Goal: Task Accomplishment & Management: Complete application form

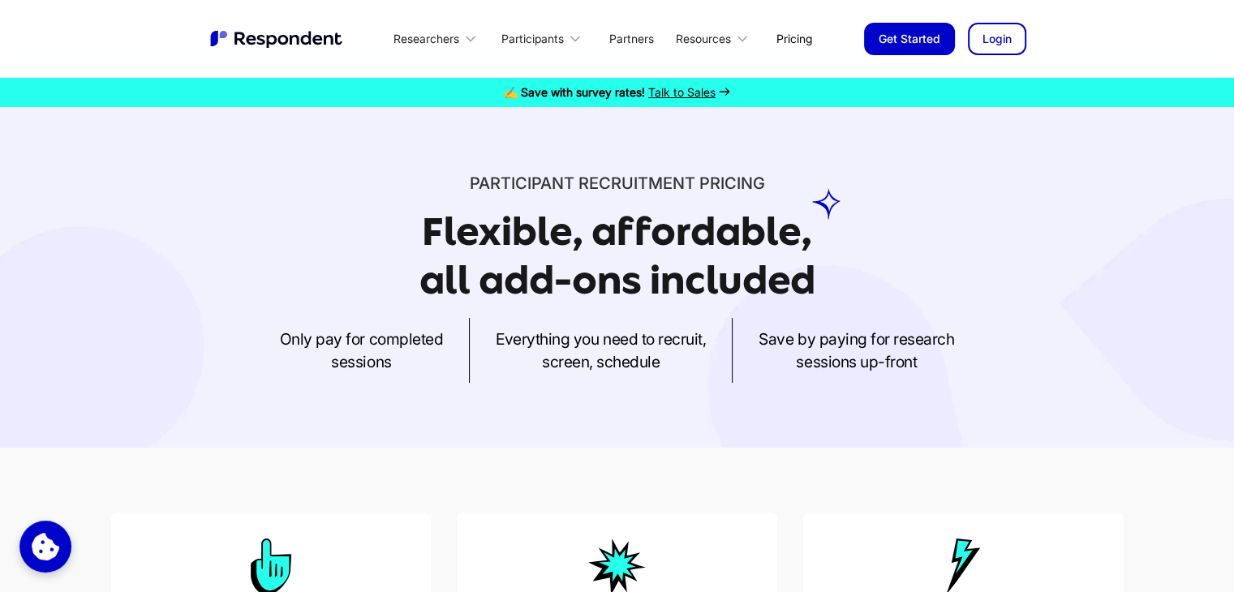
click at [908, 28] on link "Get Started" at bounding box center [909, 39] width 91 height 32
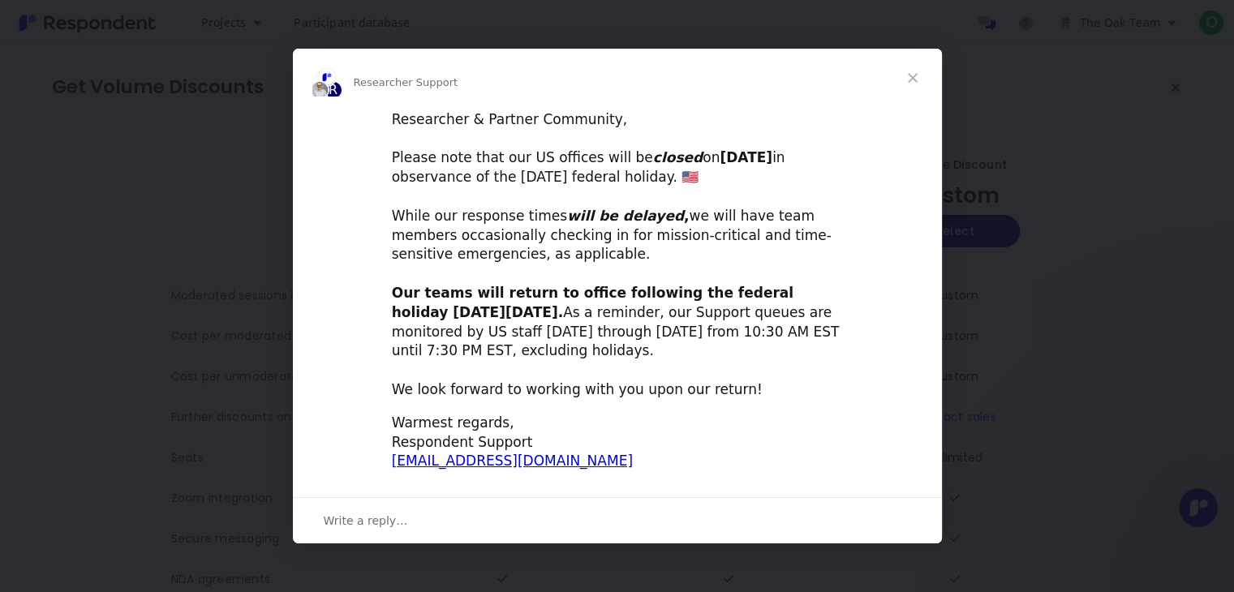
click at [906, 73] on span "Close" at bounding box center [912, 78] width 58 height 58
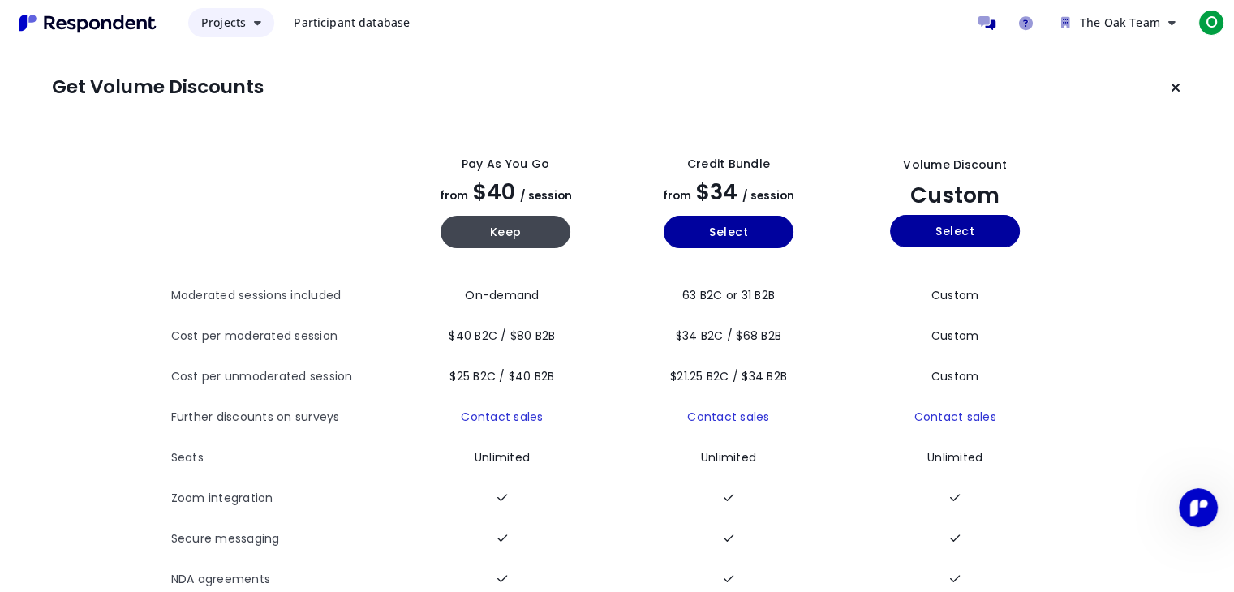
click at [238, 28] on span "Projects" at bounding box center [223, 22] width 45 height 15
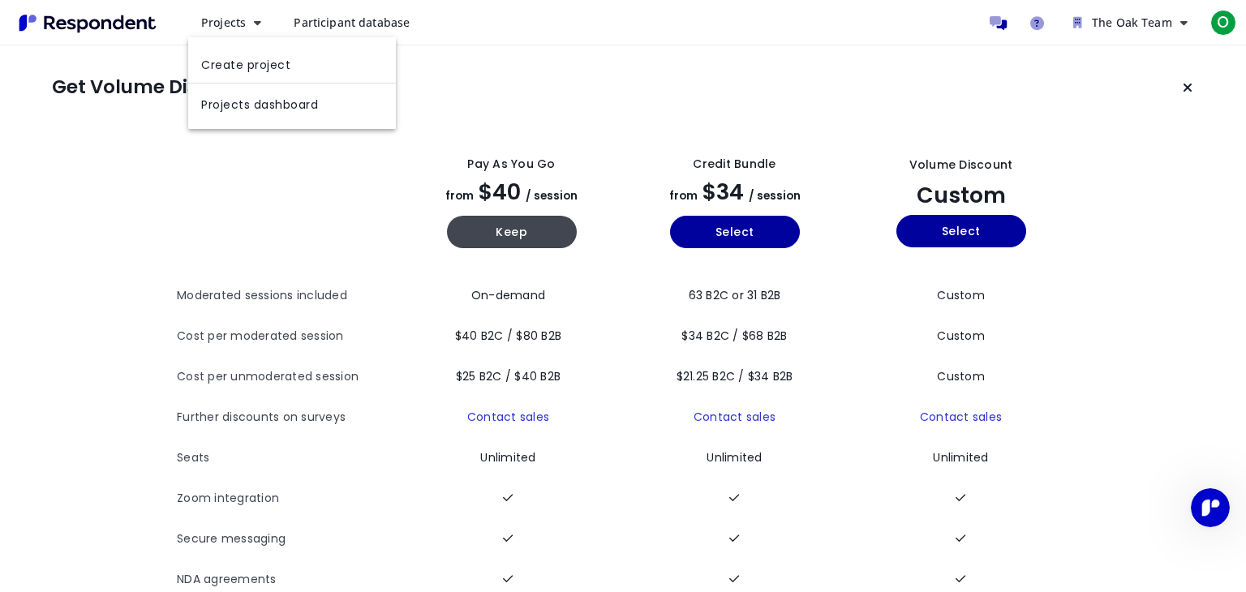
click at [337, 23] on md-backdrop at bounding box center [623, 295] width 1246 height 591
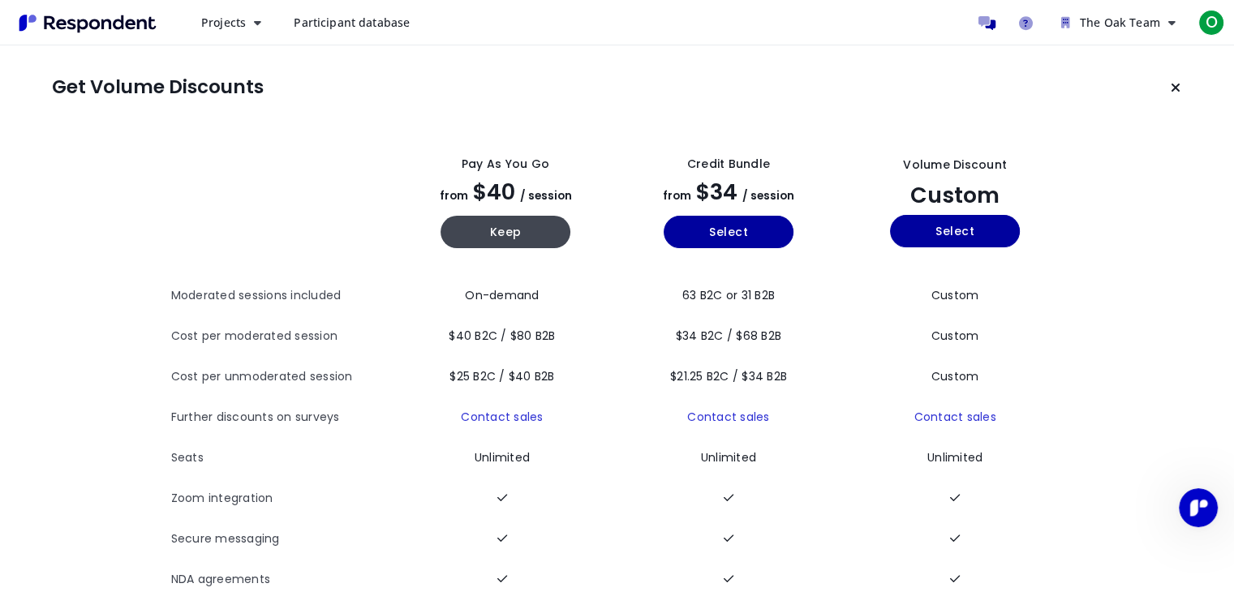
click at [337, 23] on span "Participant database" at bounding box center [352, 22] width 116 height 15
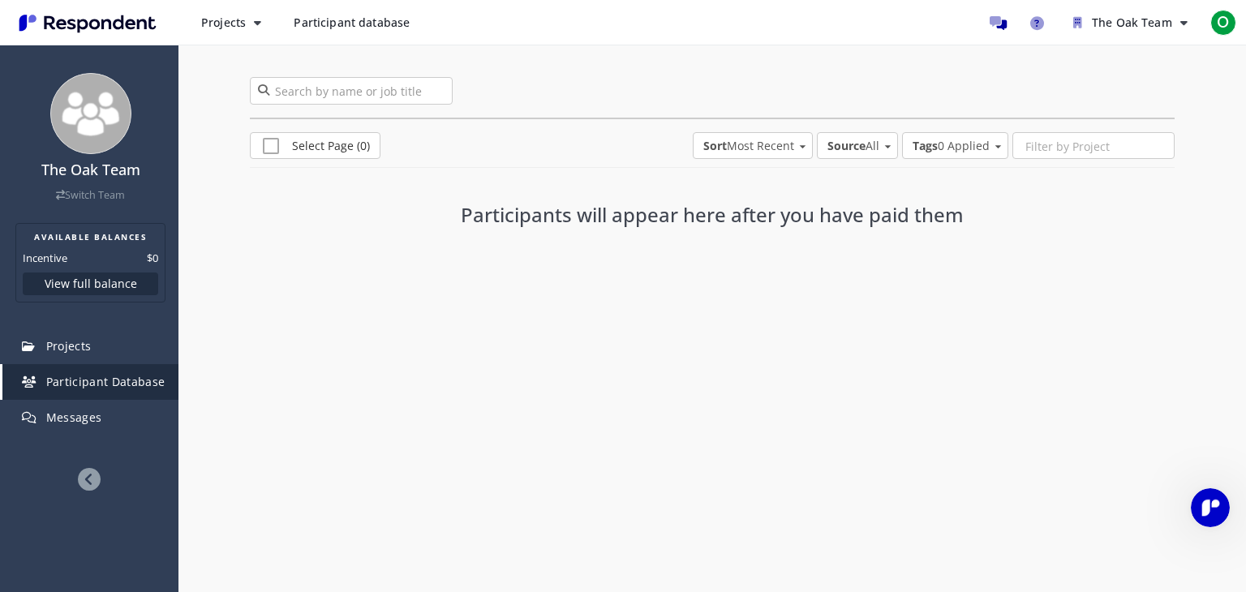
click at [337, 24] on span "Participant database" at bounding box center [352, 22] width 116 height 15
click at [107, 24] on img "Main navigation" at bounding box center [87, 23] width 149 height 27
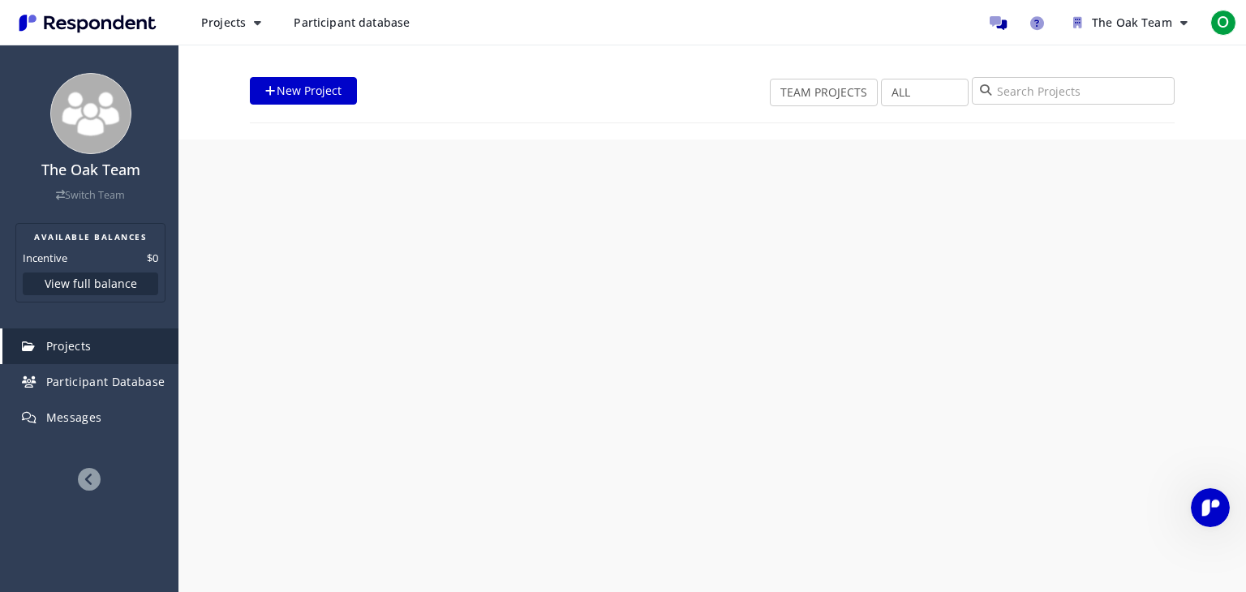
click at [107, 24] on img "Main navigation" at bounding box center [87, 23] width 149 height 27
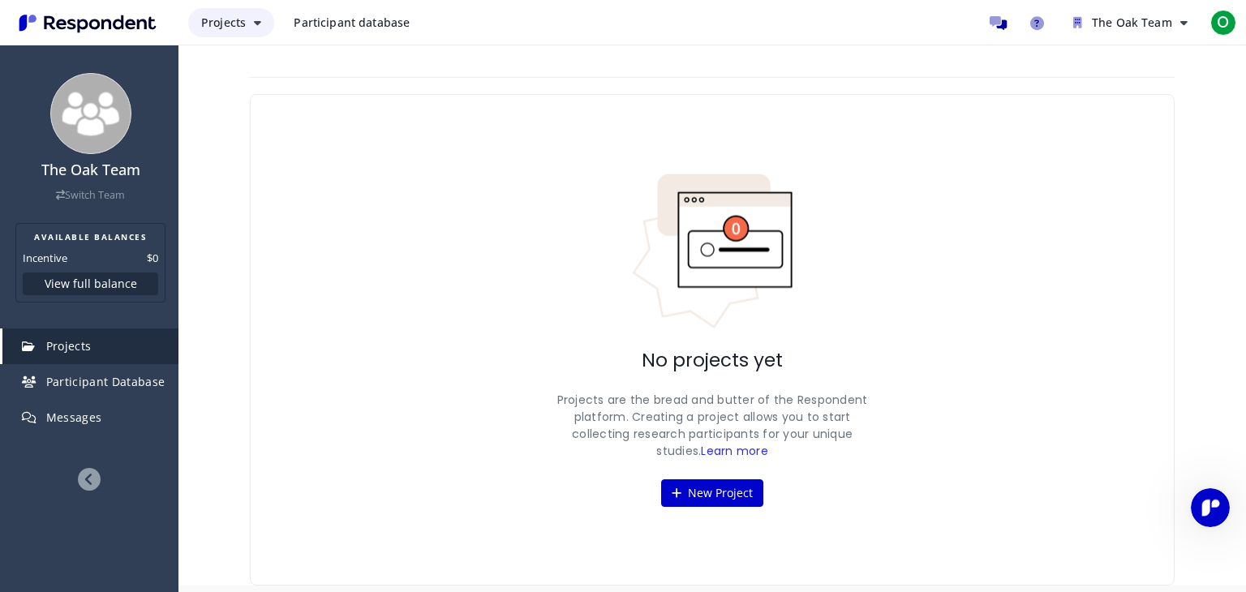
click at [223, 22] on span "Projects" at bounding box center [223, 22] width 45 height 15
click at [105, 396] on md-backdrop at bounding box center [623, 296] width 1246 height 592
click at [104, 384] on span "Participant Database" at bounding box center [105, 381] width 119 height 15
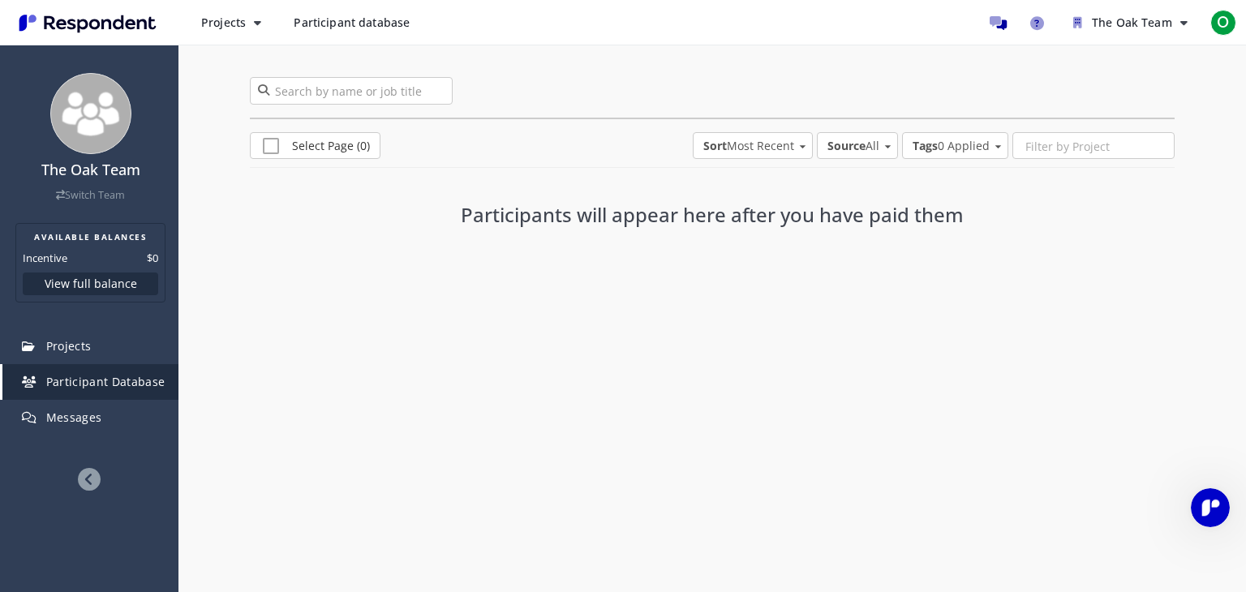
click at [104, 384] on span "Participant Database" at bounding box center [105, 381] width 119 height 15
click at [234, 32] on button "Projects" at bounding box center [231, 22] width 86 height 29
click at [298, 74] on link "Create project" at bounding box center [292, 63] width 208 height 39
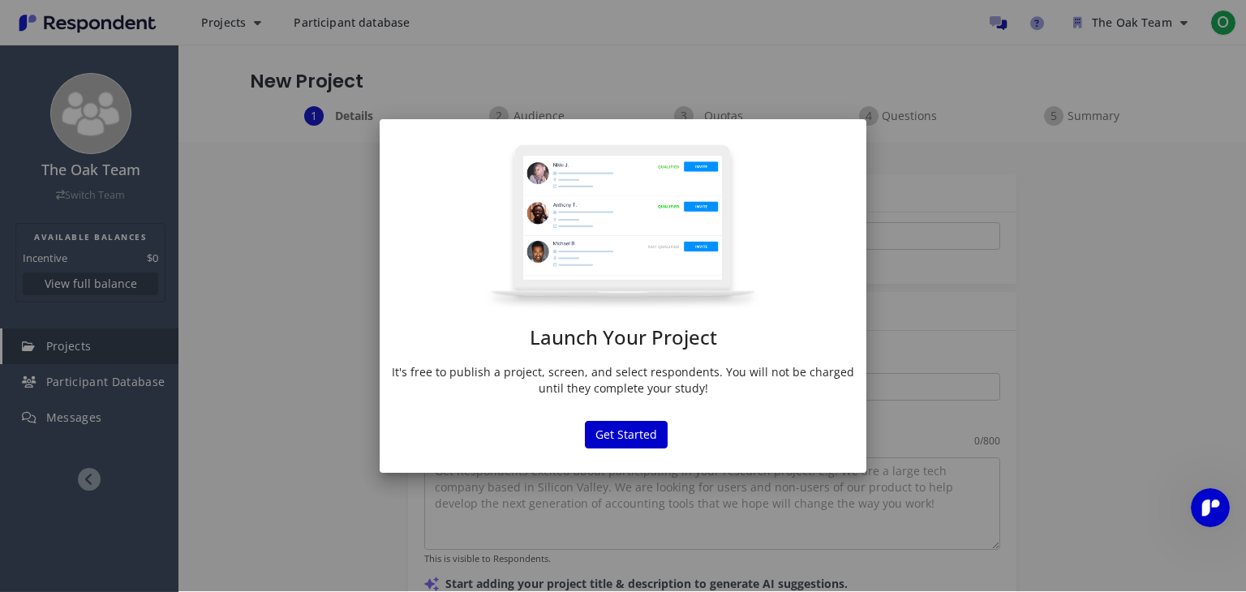
click at [623, 361] on div "Launch Your Project It's free to publish a project, screen, and select responde…" at bounding box center [623, 275] width 487 height 262
click at [648, 419] on md-dialog "Launch Your Project It's free to publish a project, screen, and select responde…" at bounding box center [623, 296] width 487 height 354
click at [651, 449] on md-dialog-actions "Get Started" at bounding box center [623, 447] width 487 height 52
click at [638, 432] on button "Get Started" at bounding box center [626, 435] width 83 height 28
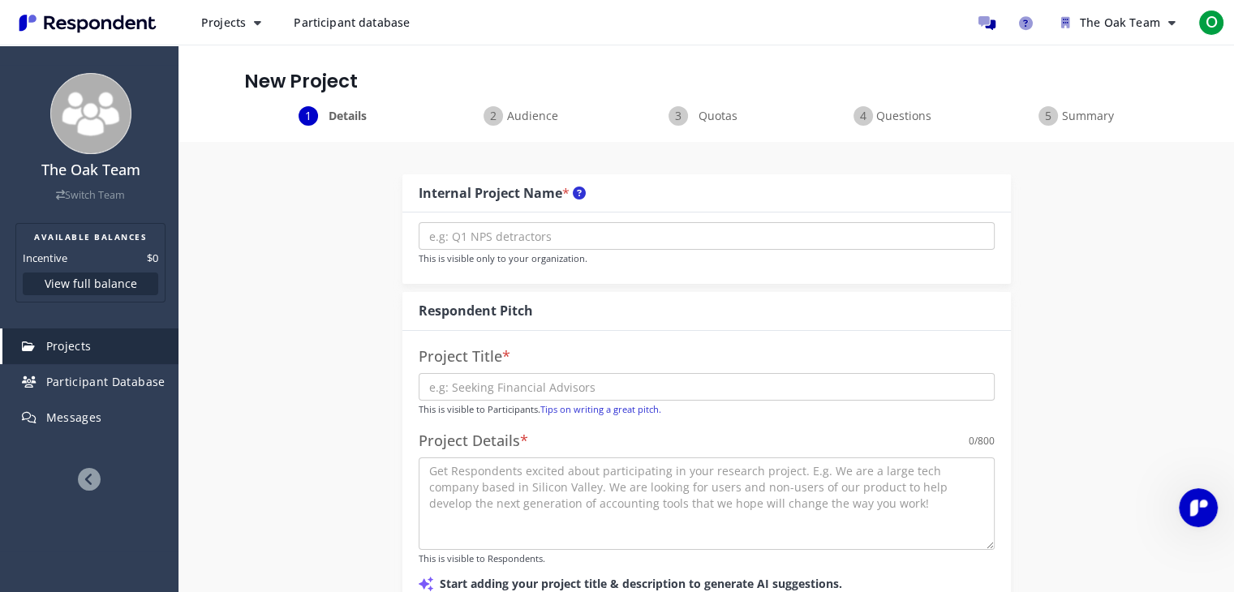
click at [539, 218] on div "This is visible only to your organization." at bounding box center [706, 247] width 608 height 71
click at [539, 238] on input "text" at bounding box center [706, 236] width 576 height 28
type input "Eldercare profatiinals"
click at [465, 390] on input "text" at bounding box center [706, 387] width 576 height 28
type input "T"
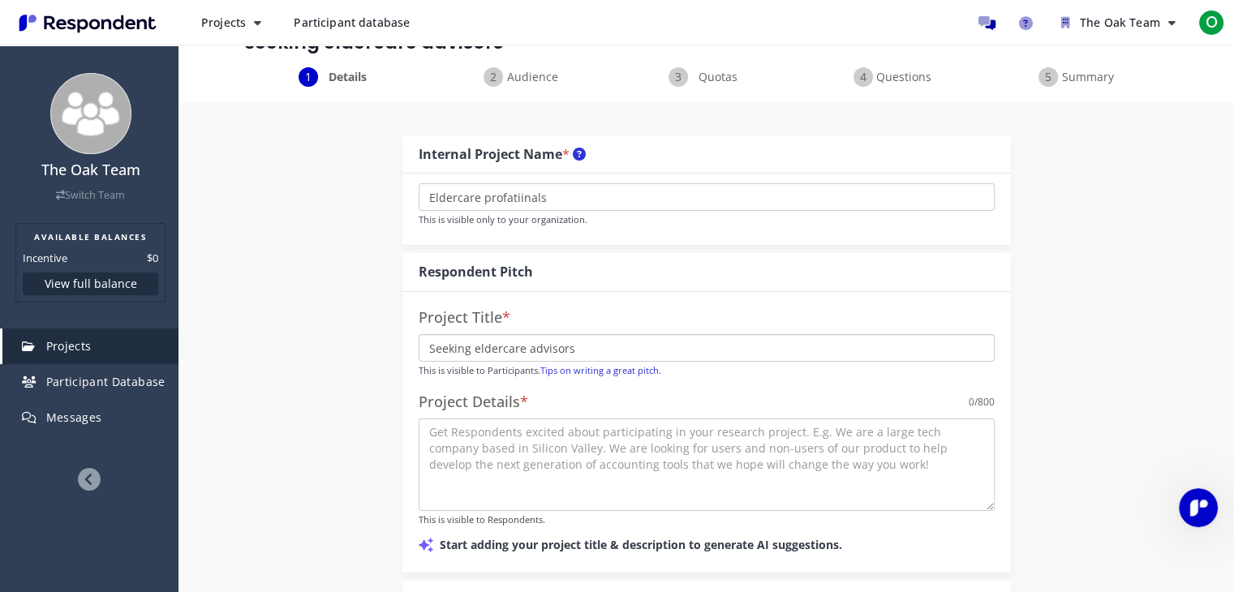
scroll to position [38, 0]
type input "Seeking eldercare advisors"
click at [486, 453] on textarea at bounding box center [706, 465] width 576 height 92
paste textarea "We’re looking to connect with eldercare professionals and aging experts — inclu…"
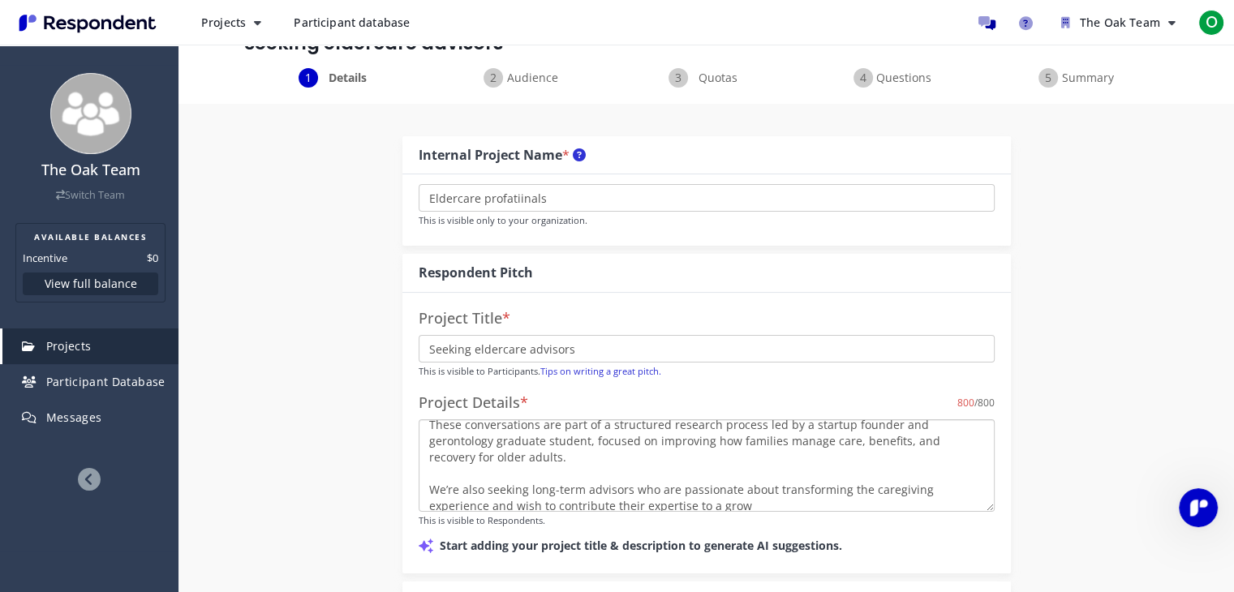
scroll to position [0, 0]
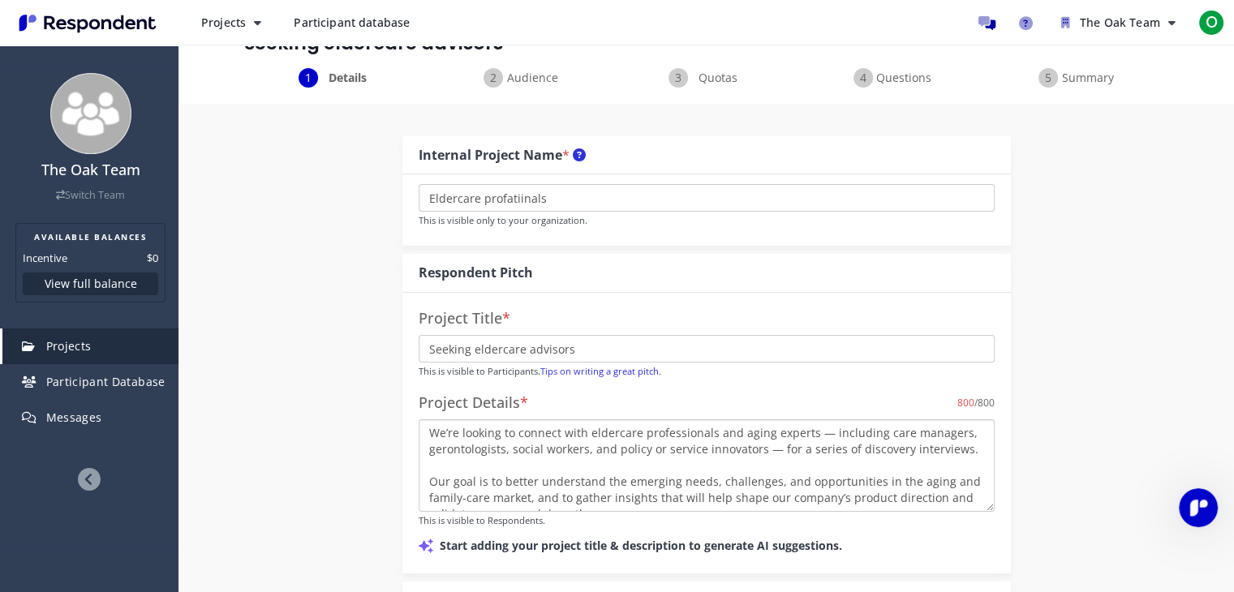
click at [823, 423] on textarea "We’re looking to connect with eldercare professionals and aging experts — inclu…" at bounding box center [706, 465] width 576 height 92
click at [775, 452] on textarea "We’re looking to connect with eldercare professionals and aging experts includi…" at bounding box center [706, 465] width 576 height 92
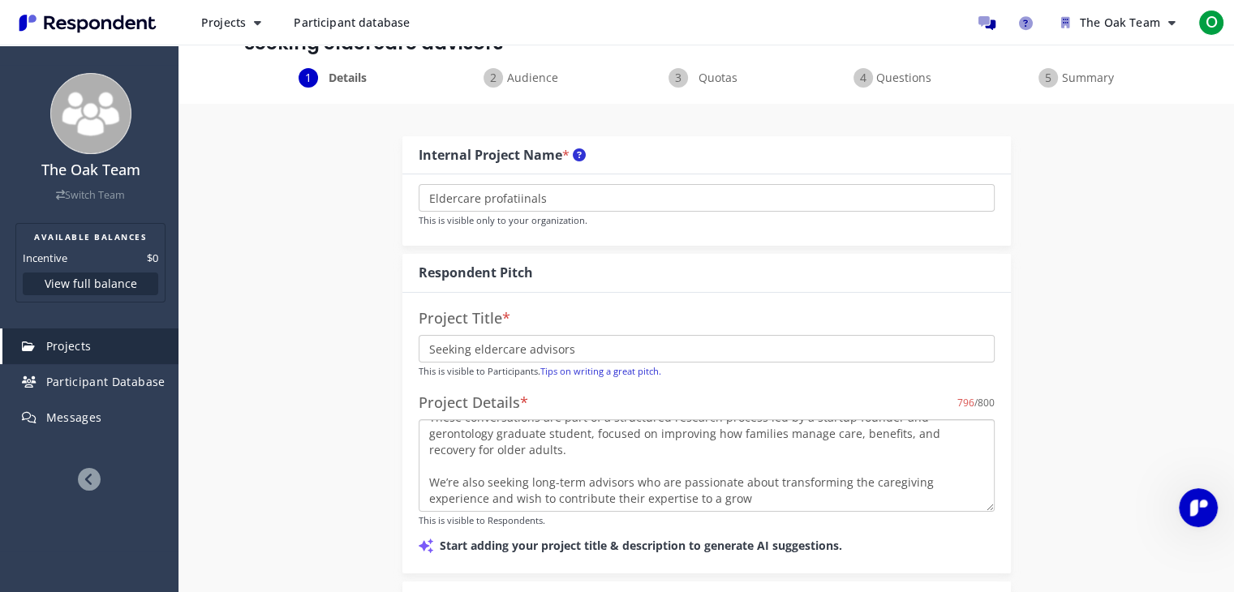
scroll to position [130, 0]
click at [433, 467] on textarea "We’re looking to connect with eldercare professionals and aging experts includi…" at bounding box center [706, 465] width 576 height 92
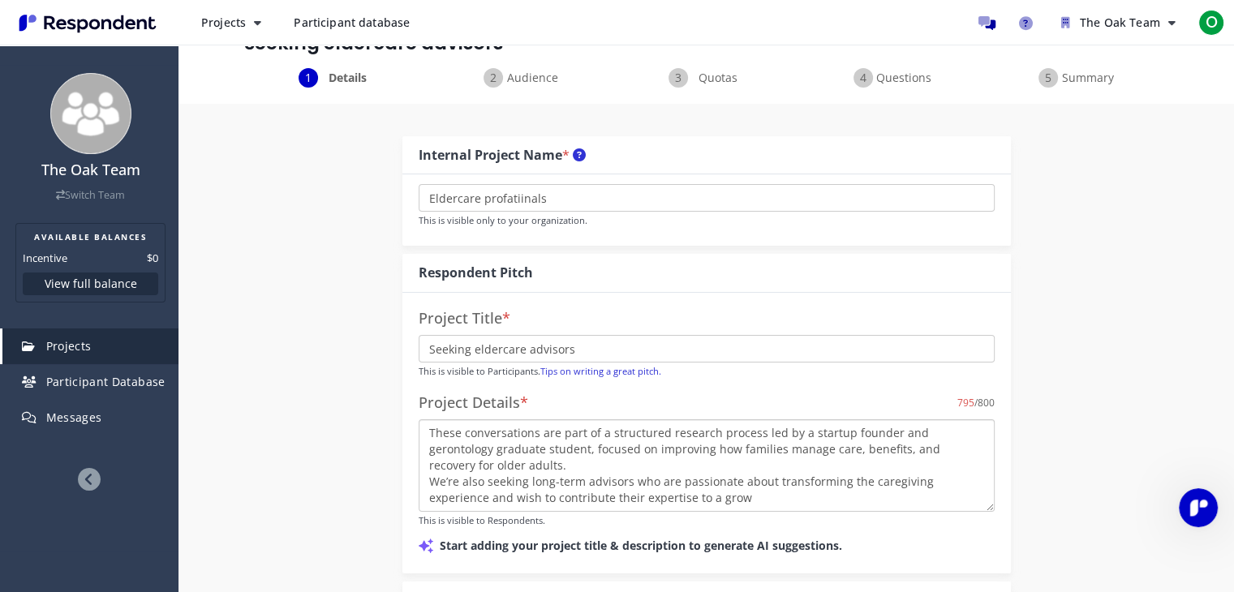
scroll to position [0, 0]
click at [433, 467] on textarea "We’re looking to connect with eldercare professionals and aging experts includi…" at bounding box center [706, 465] width 576 height 92
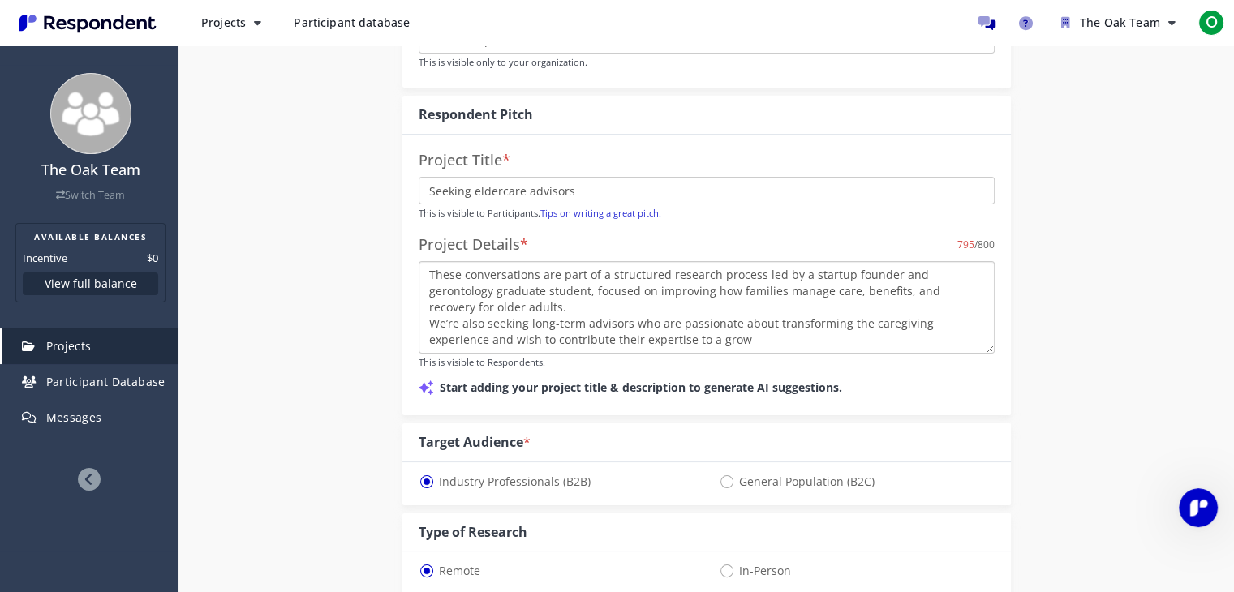
scroll to position [206, 0]
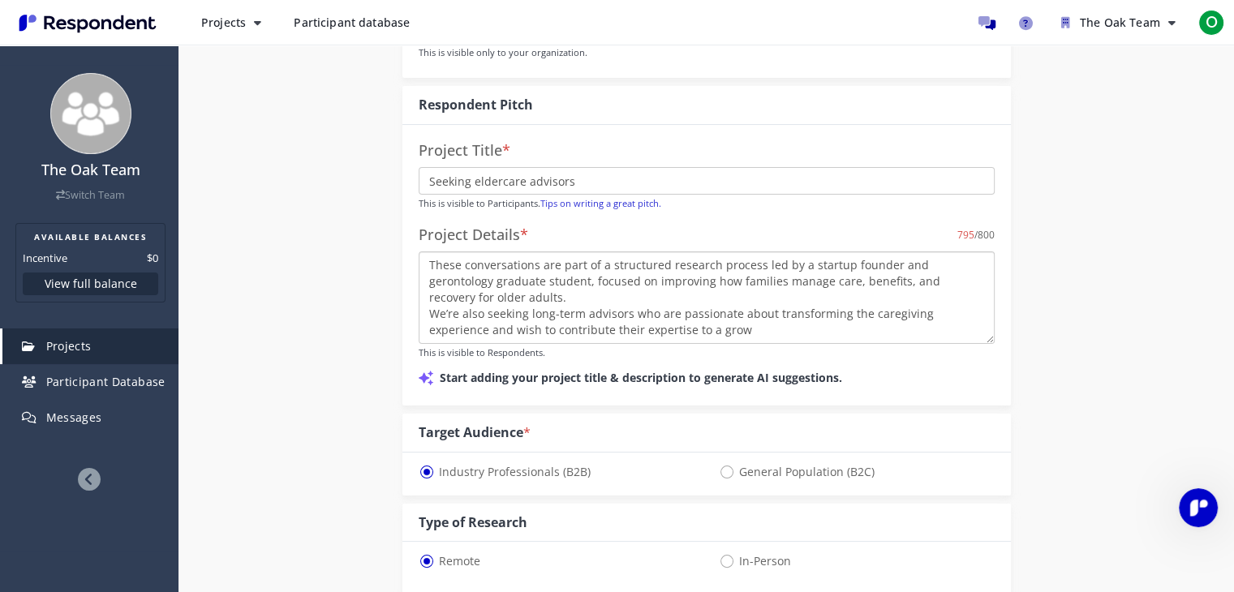
type textarea "We’re looking to connect with eldercare professionals and aging experts includi…"
click at [672, 368] on p "Start adding your project title & description to generate AI suggestions." at bounding box center [706, 377] width 576 height 19
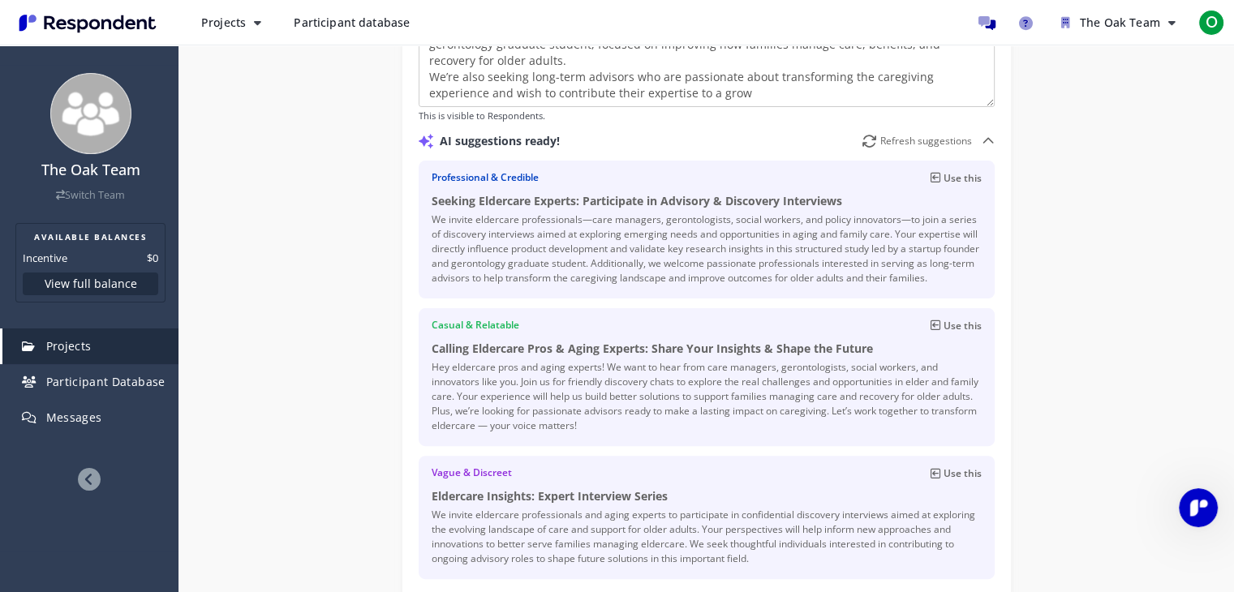
scroll to position [443, 0]
click at [930, 178] on icon at bounding box center [935, 177] width 10 height 11
type input "Seeking Eldercare Experts: Participate in Advisory & Discovery Interviews"
type textarea "We invite eldercare professionals—care managers, gerontologists, social workers…"
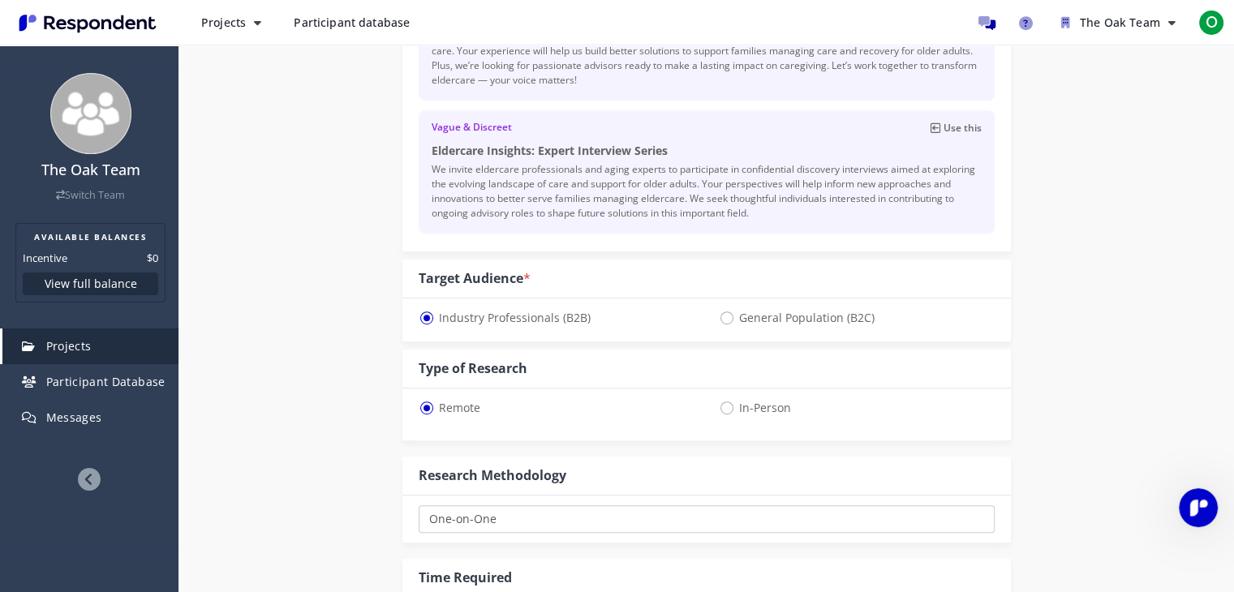
scroll to position [927, 0]
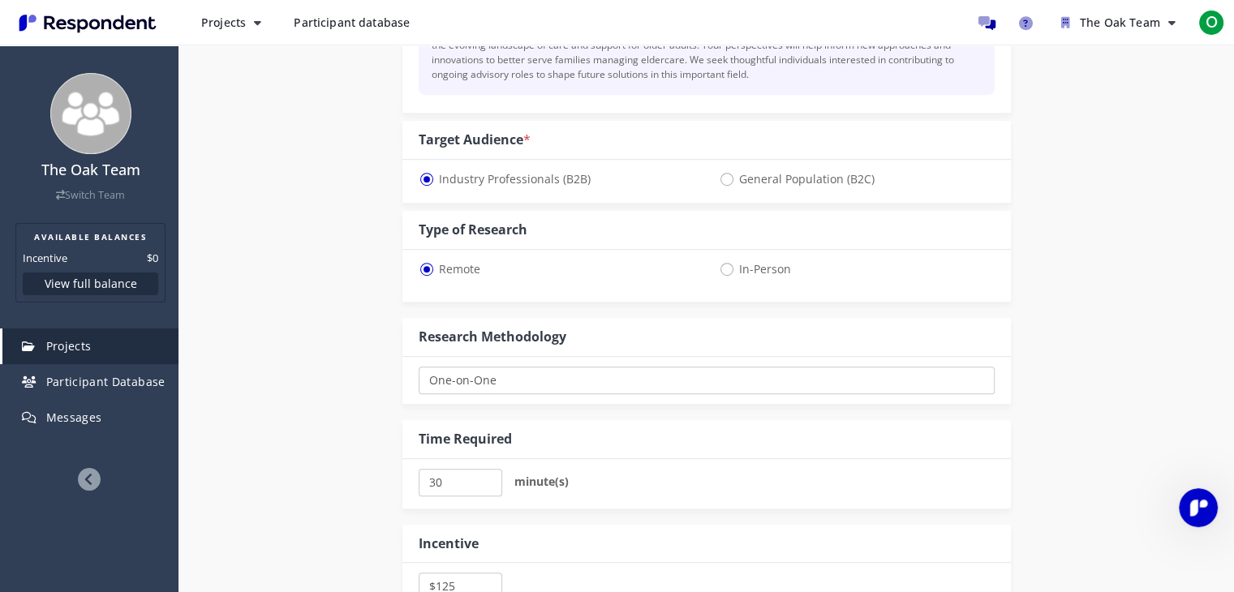
click at [720, 183] on span "General Population (B2C)" at bounding box center [797, 179] width 156 height 19
click at [720, 183] on input "General Population (B2C)" at bounding box center [724, 178] width 11 height 11
radio input "true"
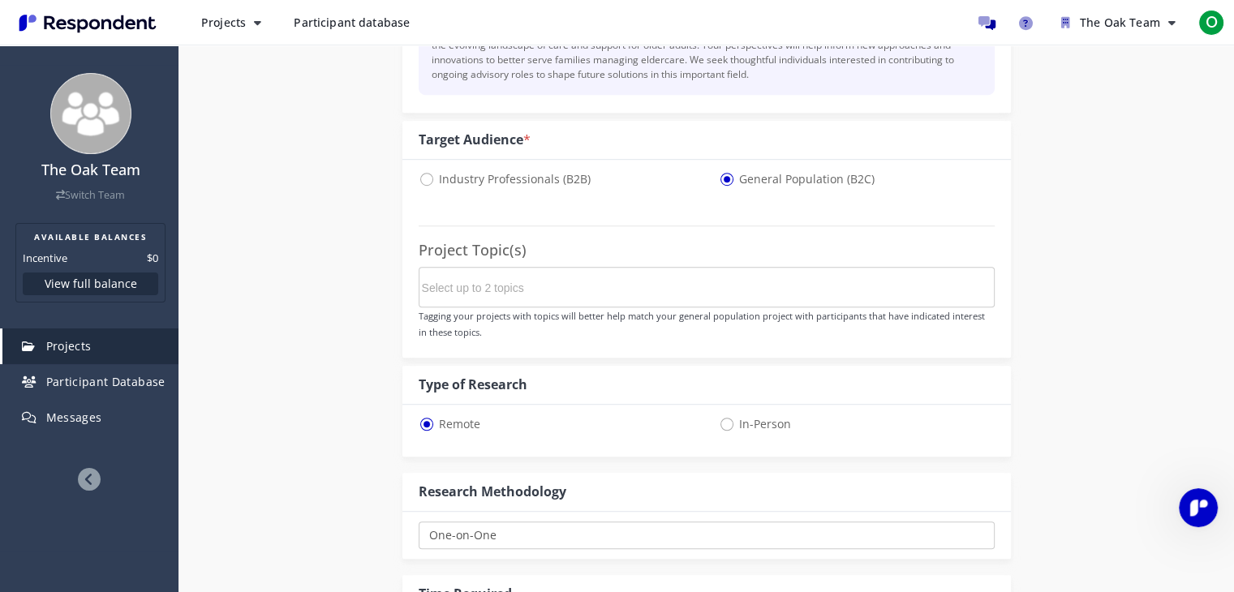
select select "number:125"
click at [423, 178] on span "Industry Professionals (B2B)" at bounding box center [504, 179] width 172 height 19
click at [423, 178] on input "Industry Professionals (B2B)" at bounding box center [423, 178] width 11 height 11
radio input "true"
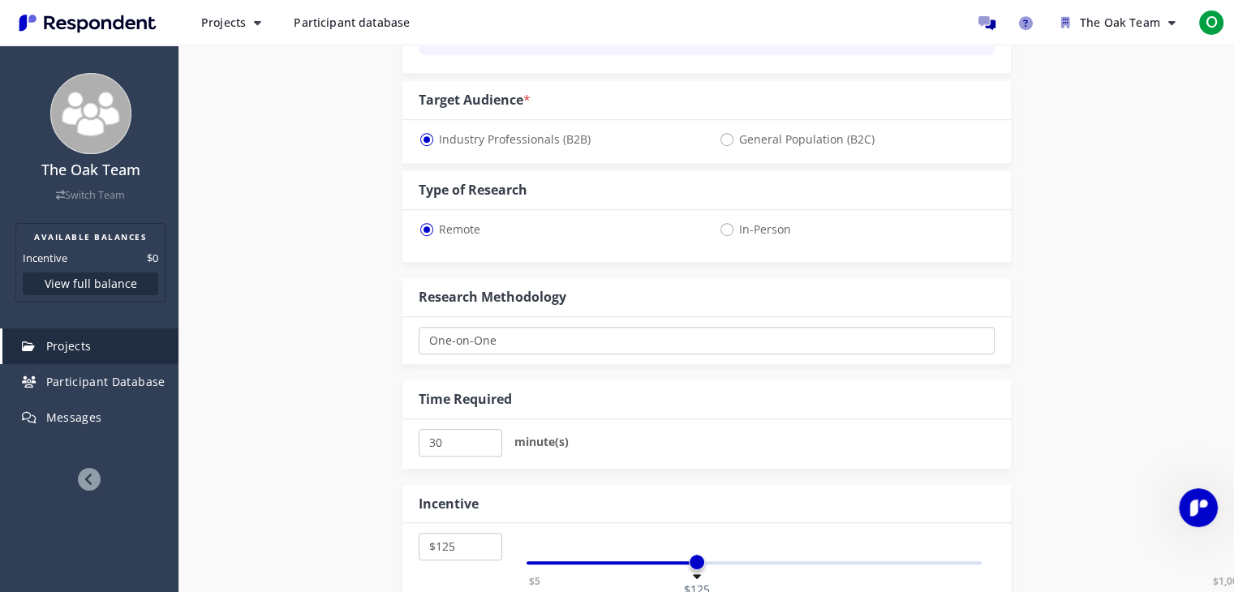
scroll to position [966, 0]
click at [520, 333] on select "One-on-One Focus Group Unmoderated Study Survey Diary Study" at bounding box center [706, 342] width 576 height 28
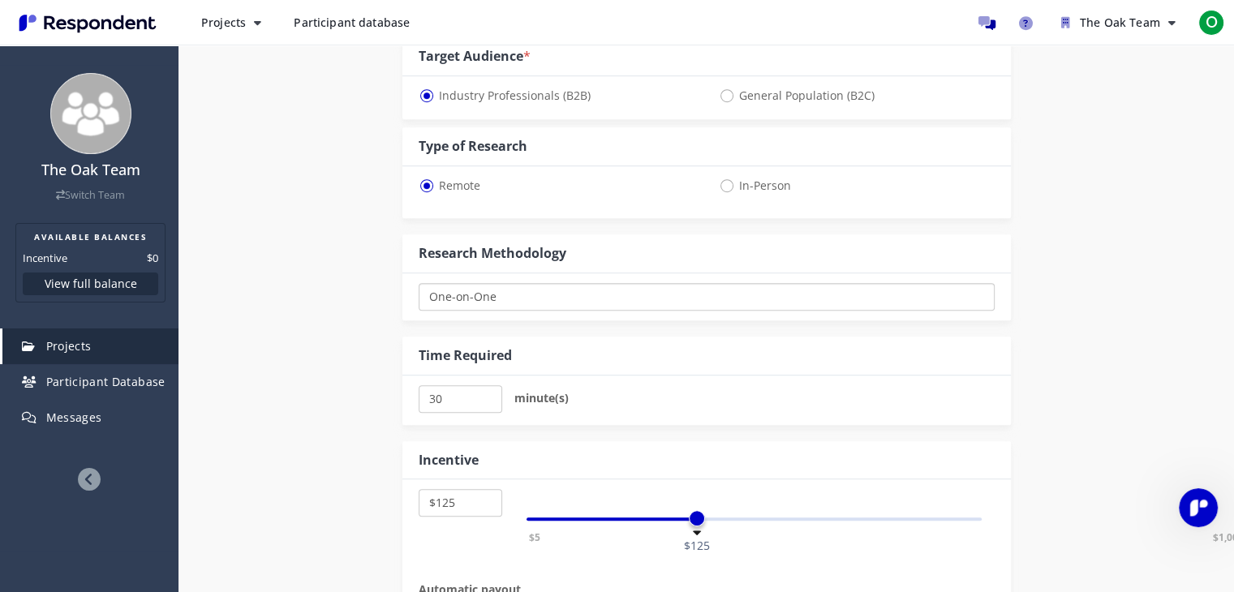
scroll to position [1035, 0]
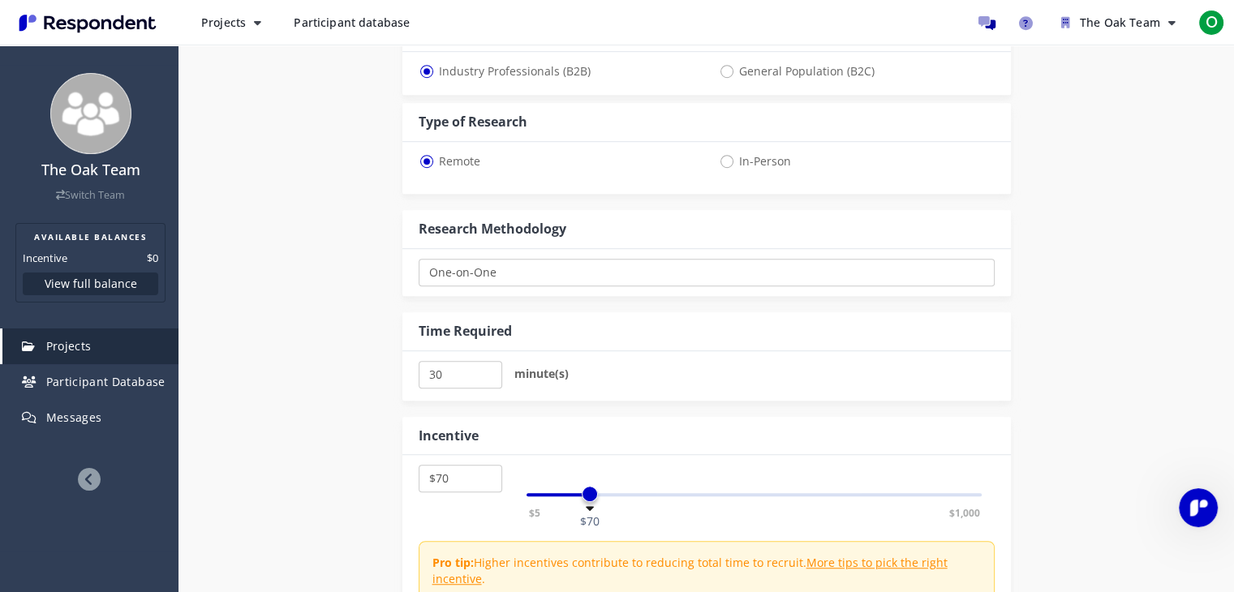
drag, startPoint x: 697, startPoint y: 491, endPoint x: 587, endPoint y: 511, distance: 111.2
click at [587, 496] on div "$5 $1,000 $70" at bounding box center [754, 494] width 456 height 3
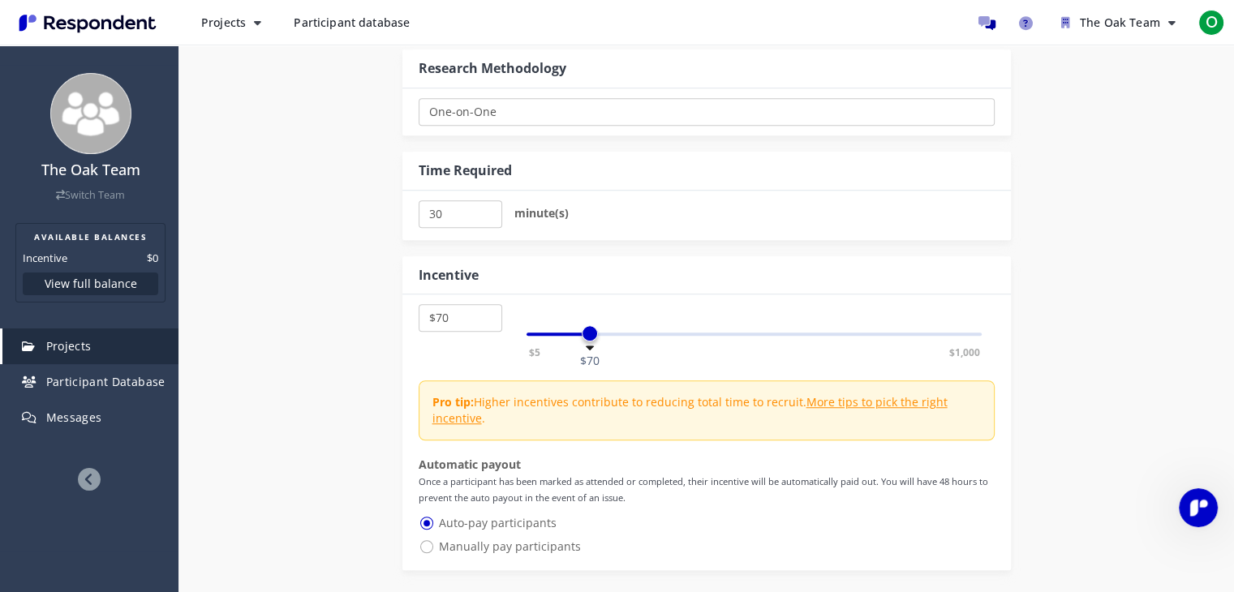
scroll to position [1217, 0]
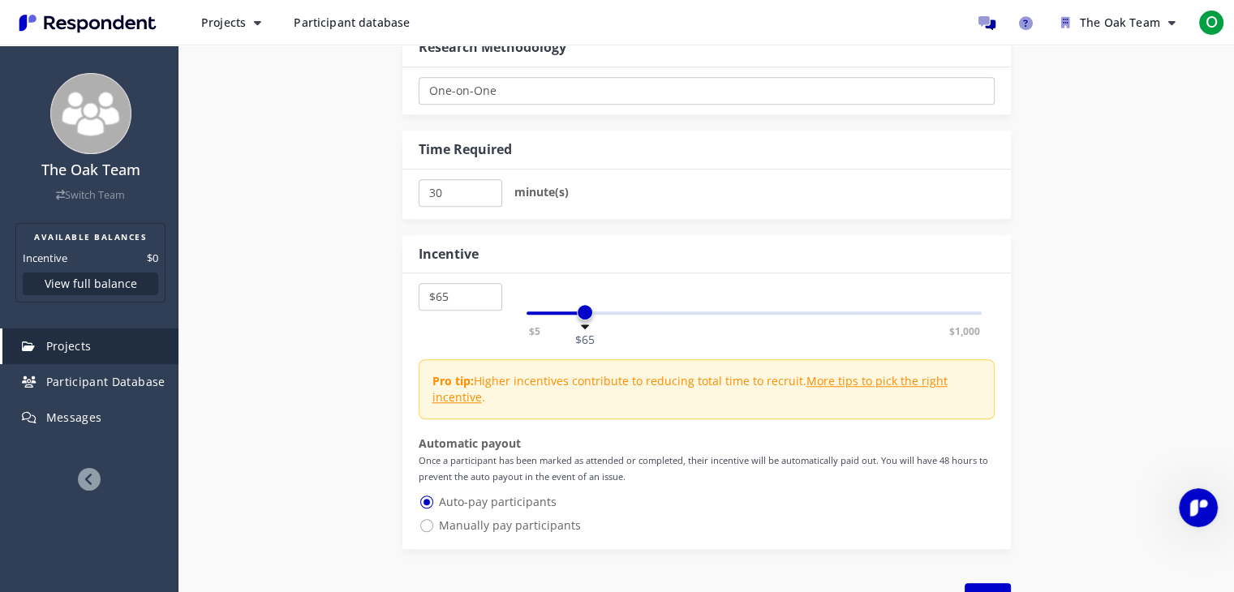
select select "number:60"
drag, startPoint x: 590, startPoint y: 312, endPoint x: 581, endPoint y: 314, distance: 9.9
click at [581, 314] on span at bounding box center [581, 312] width 16 height 16
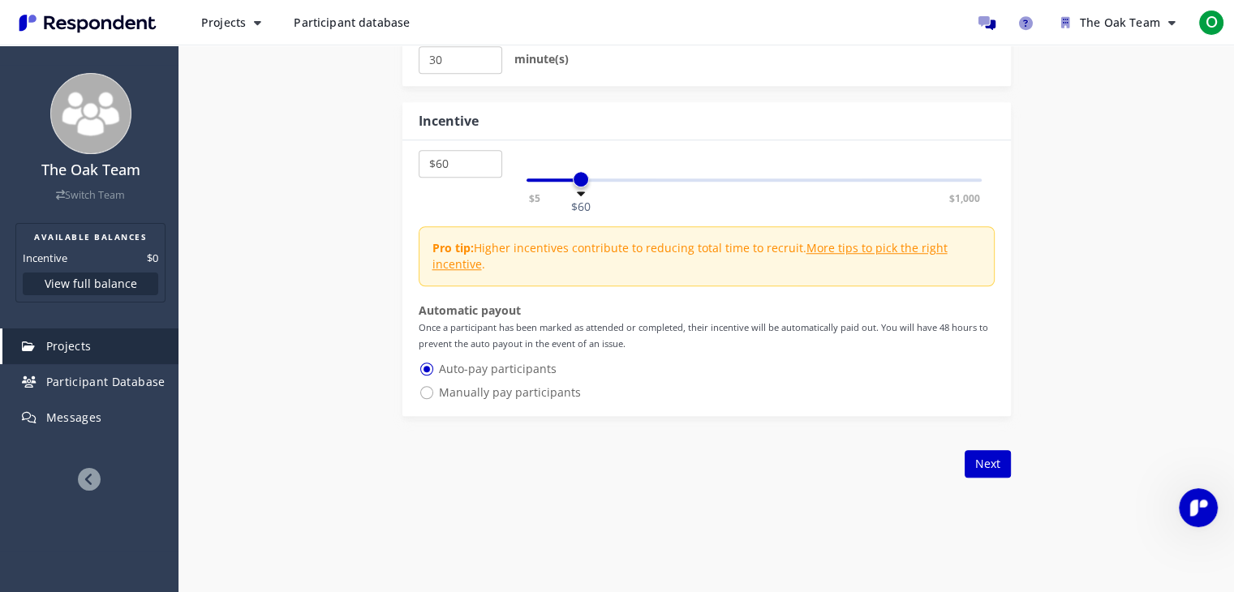
scroll to position [1350, 0]
click at [513, 396] on span "Manually pay participants" at bounding box center [499, 392] width 162 height 19
click at [429, 396] on input "Manually pay participants" at bounding box center [423, 391] width 11 height 11
radio input "true"
click at [992, 467] on button "Next" at bounding box center [987, 464] width 46 height 28
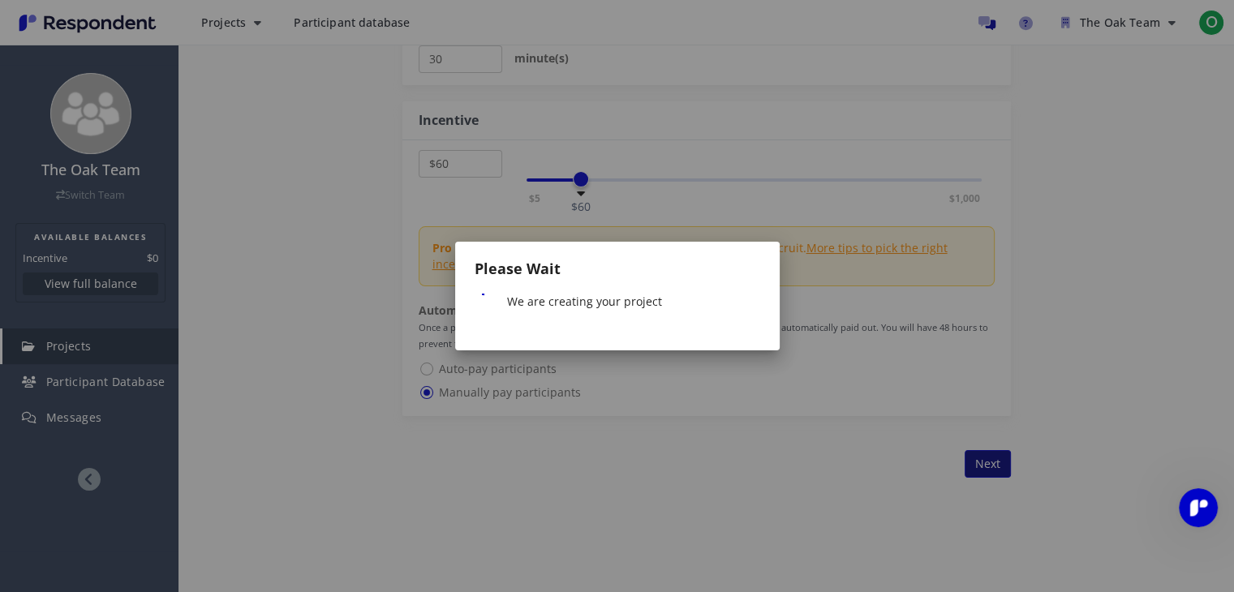
scroll to position [0, 0]
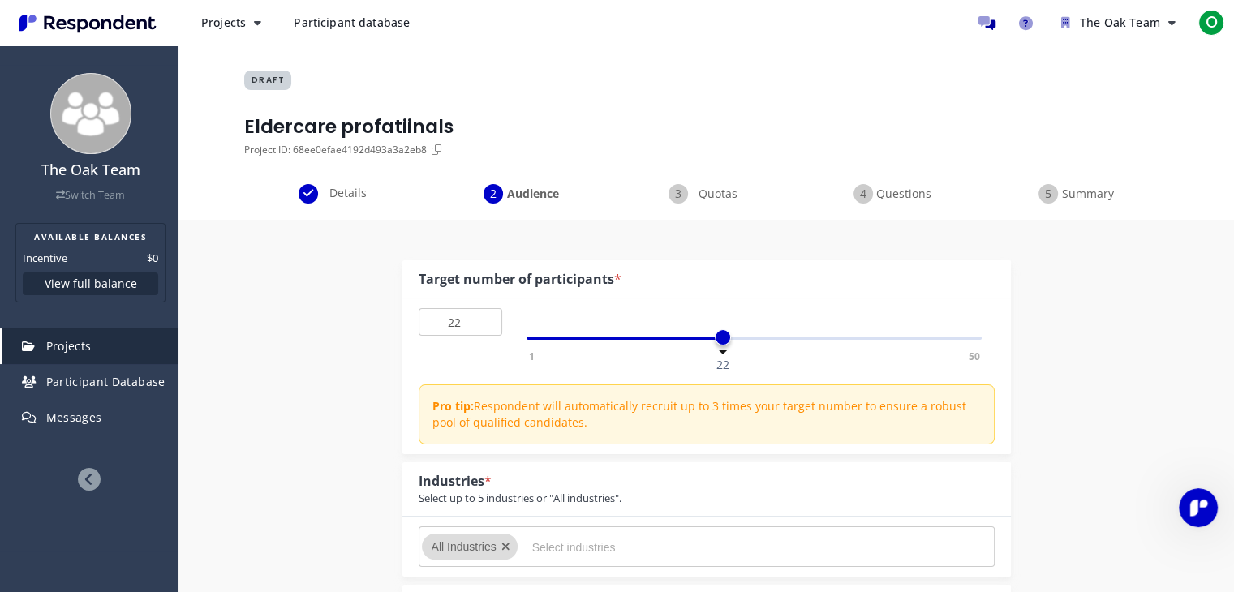
drag, startPoint x: 539, startPoint y: 336, endPoint x: 723, endPoint y: 328, distance: 185.1
click at [723, 337] on div "1 50 22" at bounding box center [754, 338] width 456 height 3
type input "14"
drag, startPoint x: 722, startPoint y: 337, endPoint x: 655, endPoint y: 341, distance: 67.4
click at [655, 341] on span at bounding box center [651, 337] width 16 height 16
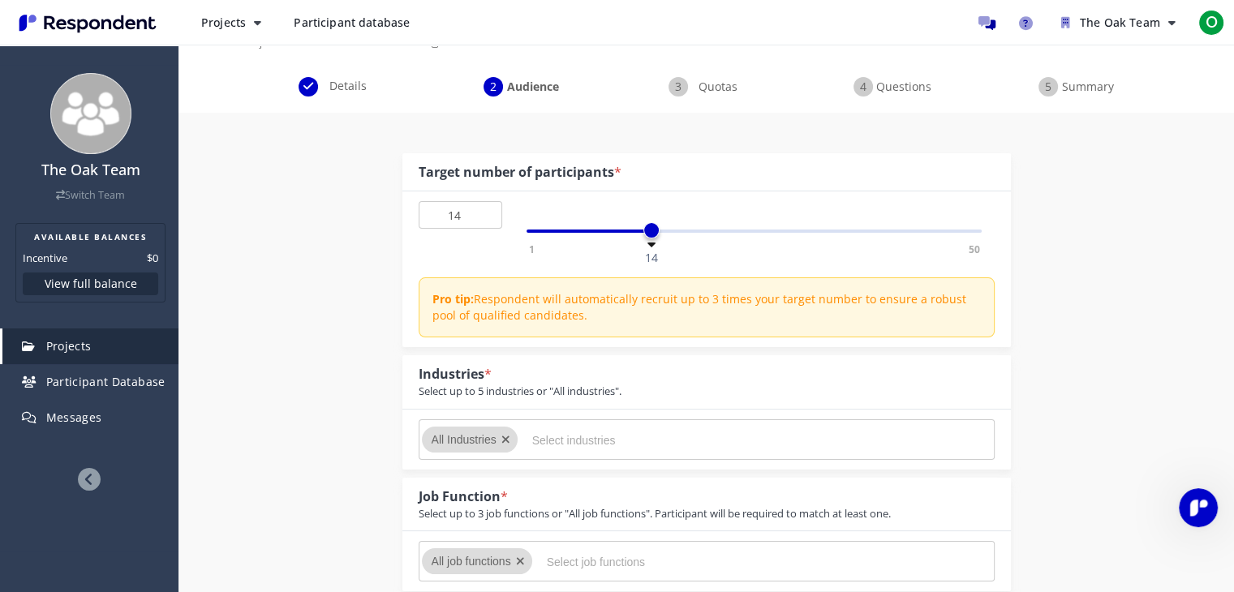
scroll to position [182, 0]
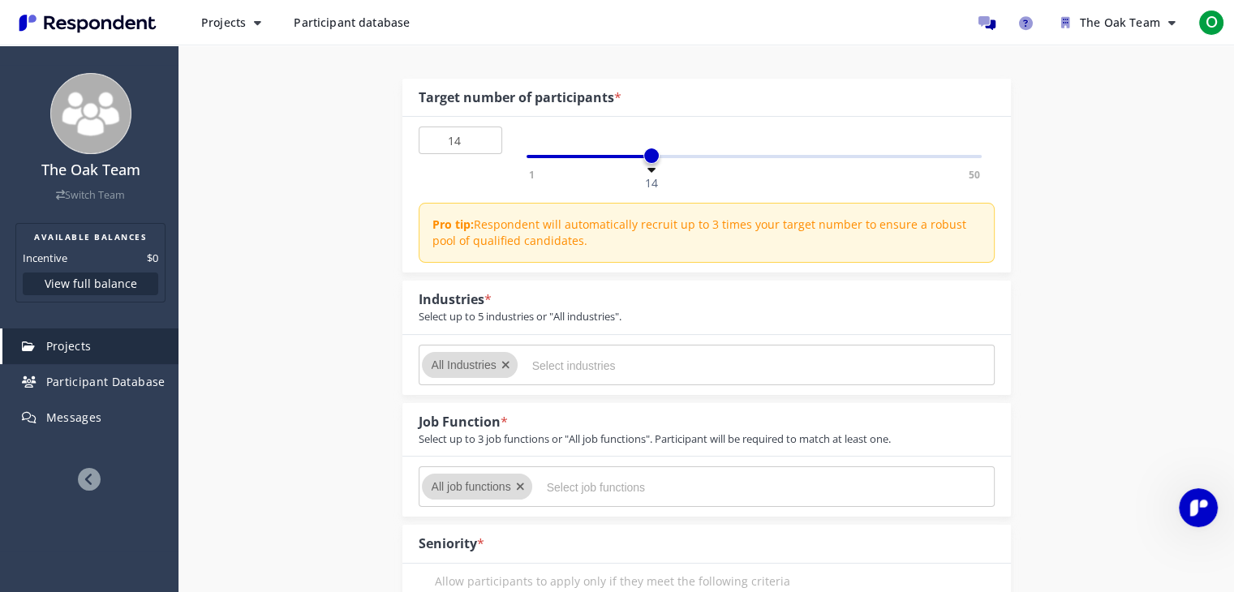
click at [574, 367] on input "Select industries" at bounding box center [653, 366] width 243 height 28
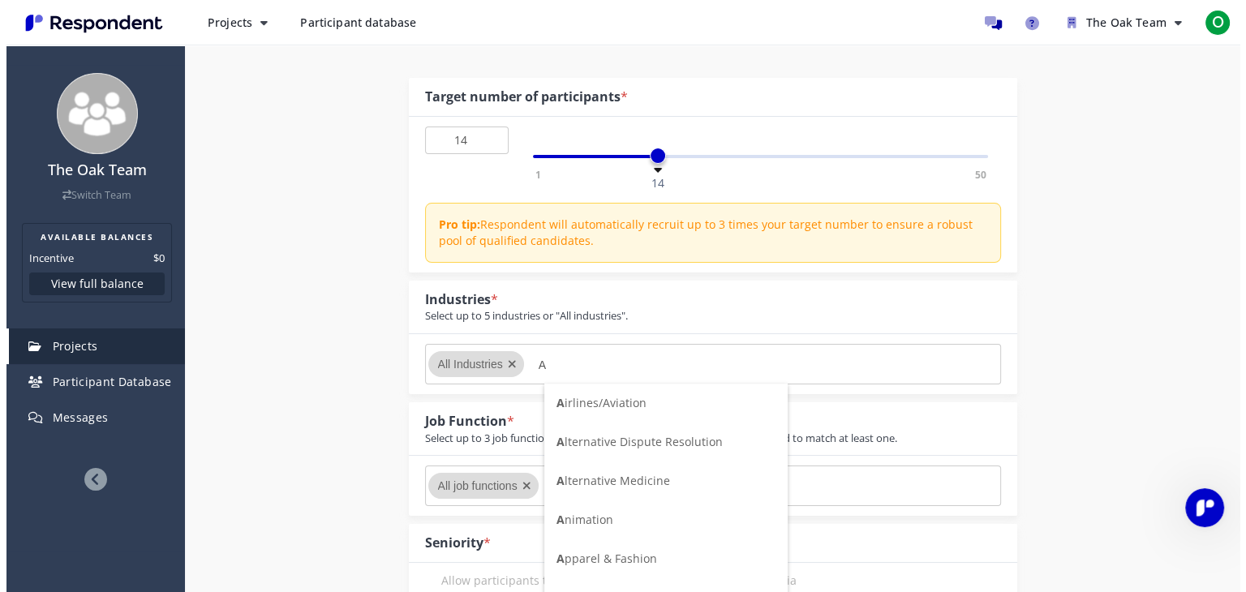
scroll to position [0, 0]
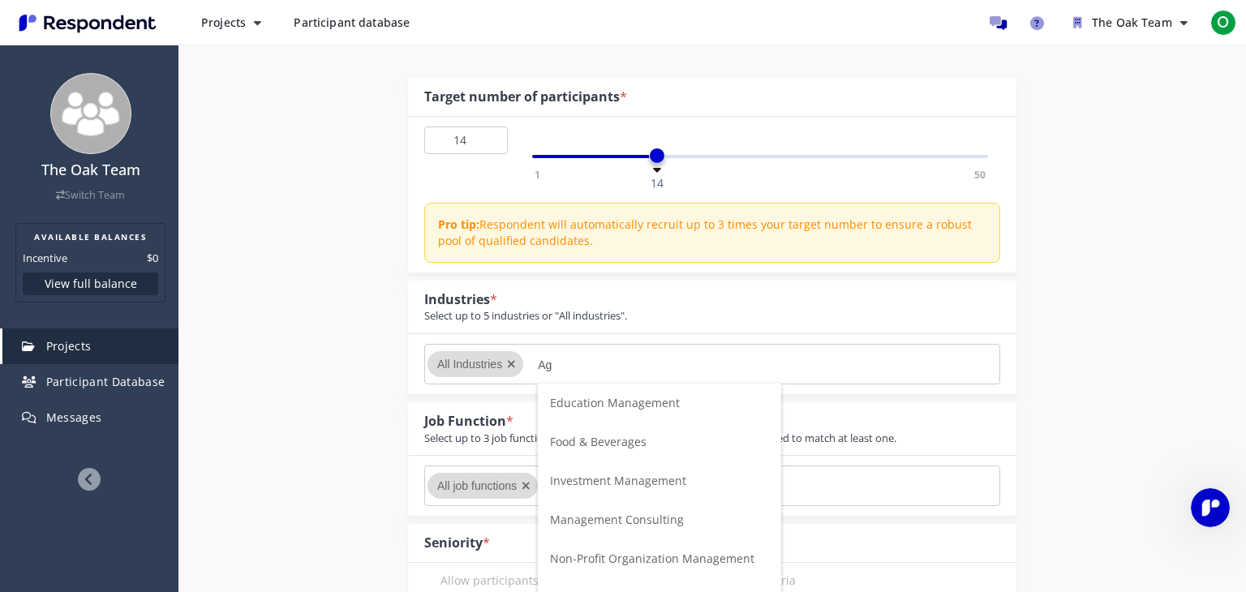
type input "A"
type input "Care"
click at [600, 405] on span "Hospital & Health Care" at bounding box center [610, 402] width 120 height 15
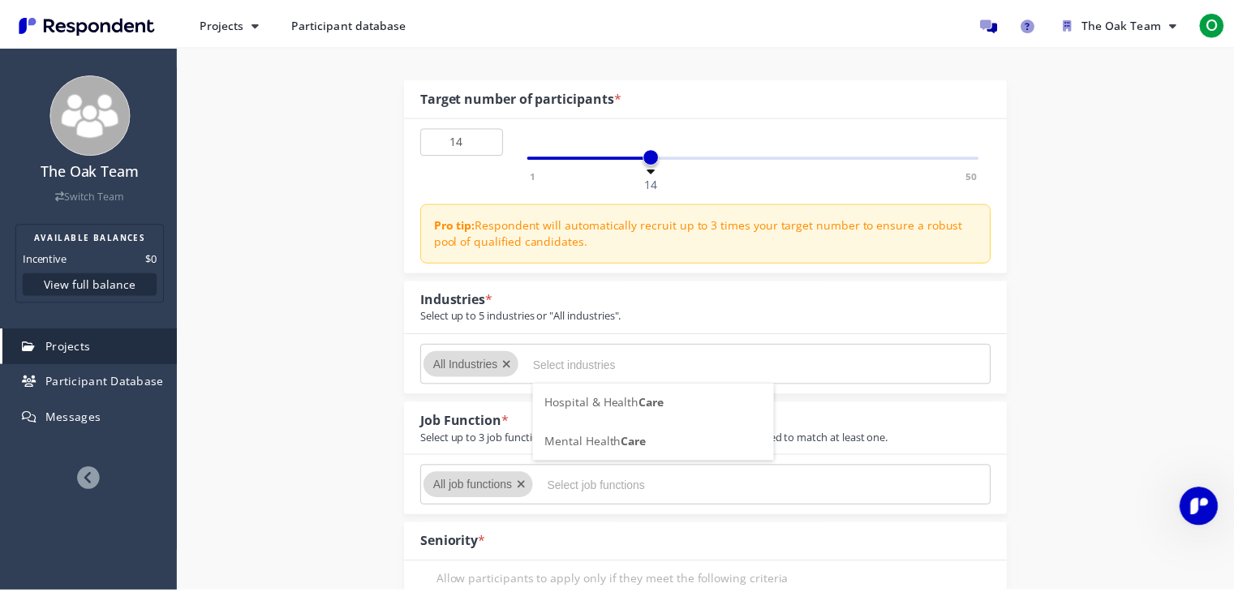
scroll to position [182, 0]
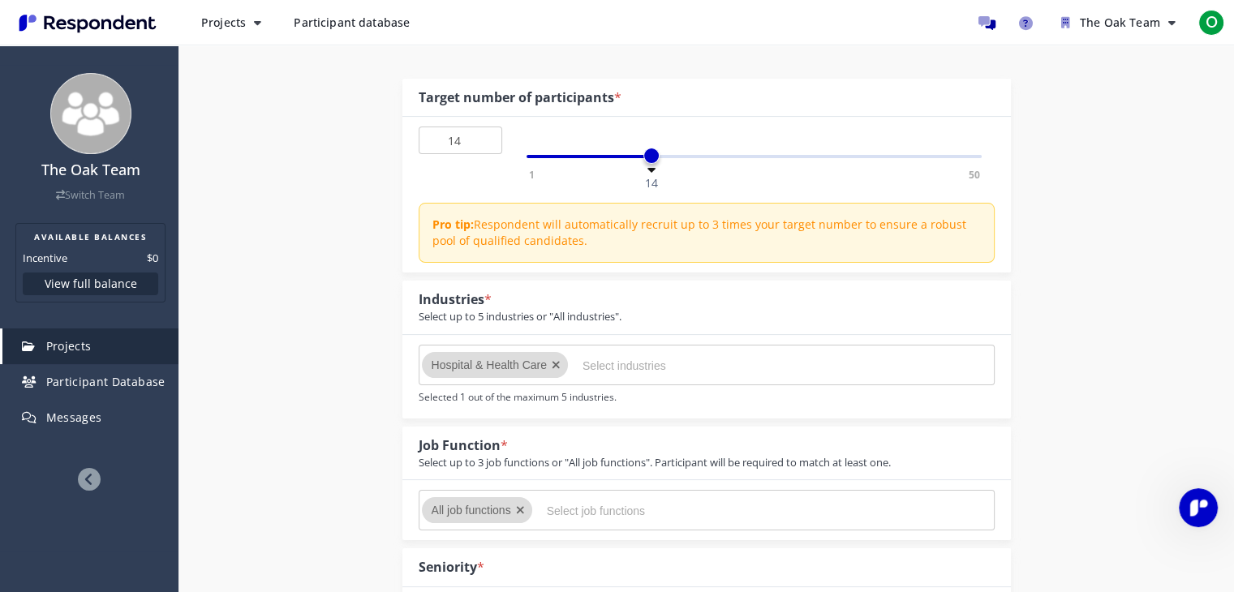
click at [602, 372] on input "Select industries" at bounding box center [703, 366] width 243 height 28
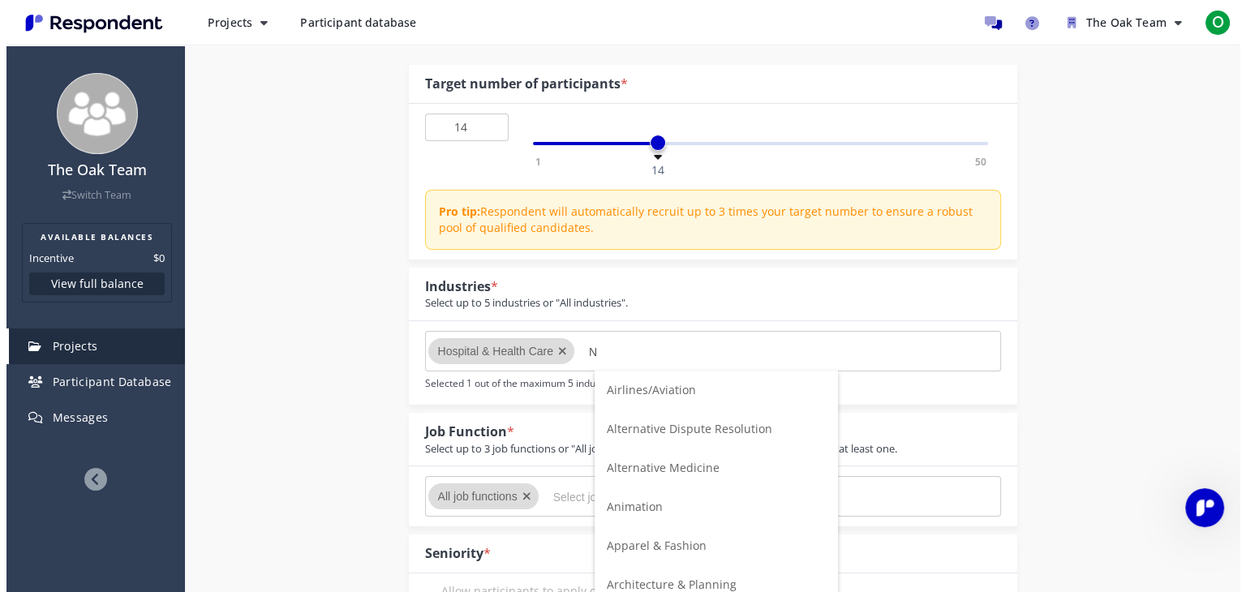
scroll to position [0, 0]
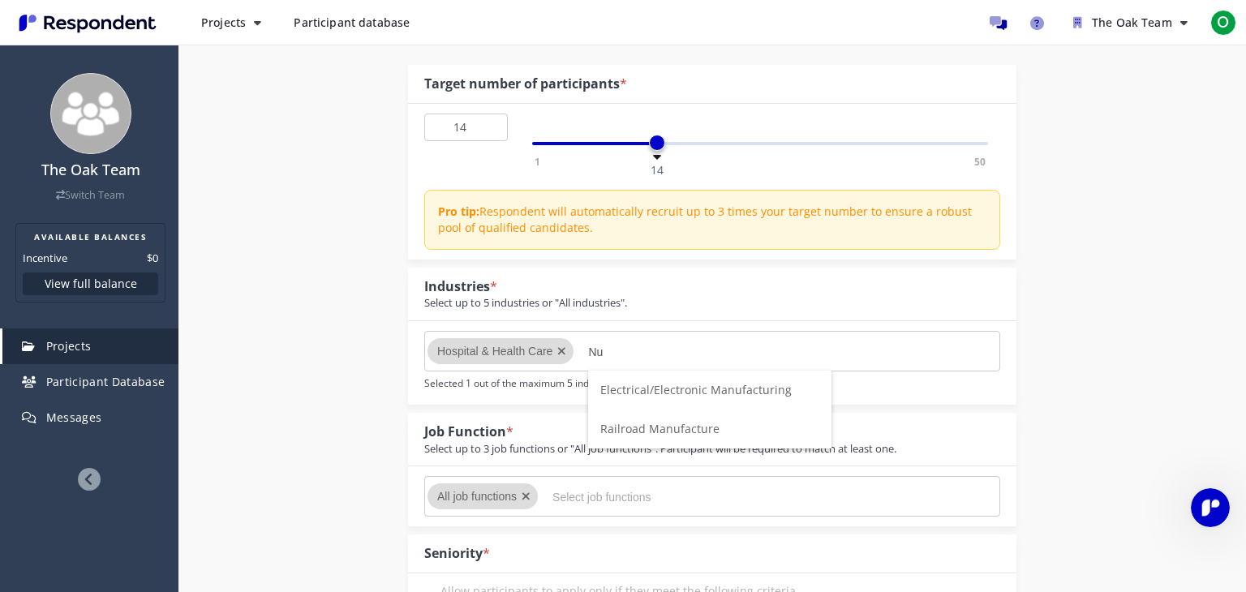
type input "N"
type input "Hea"
click at [626, 387] on span "Hea lth, Wellness and Fitness" at bounding box center [678, 389] width 157 height 15
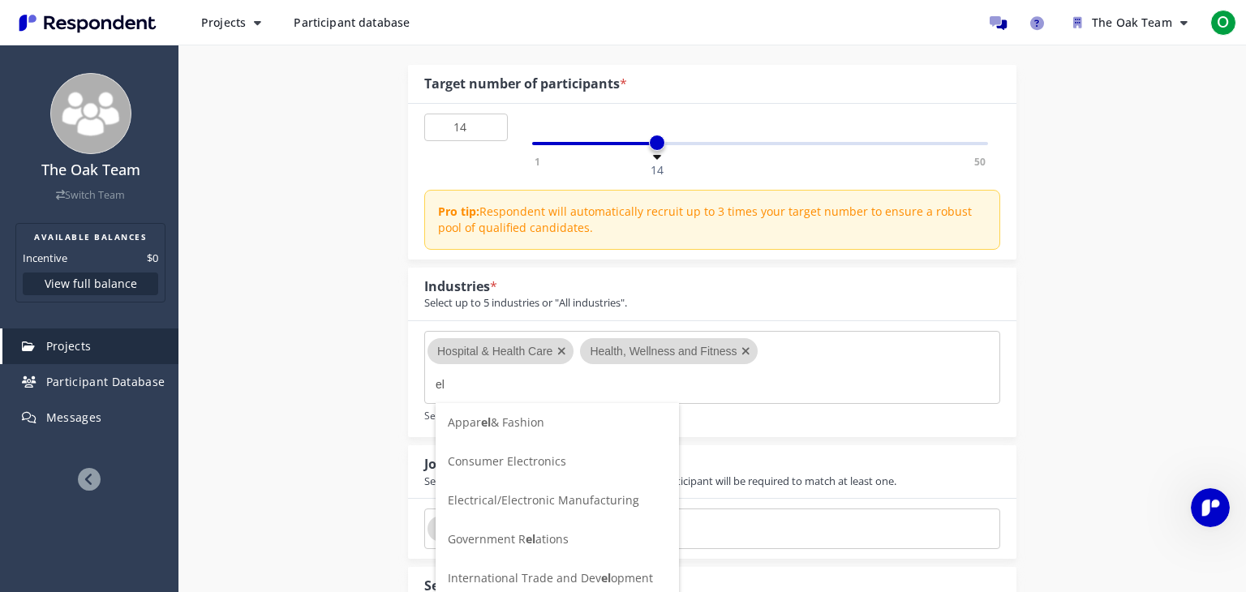
type input "e"
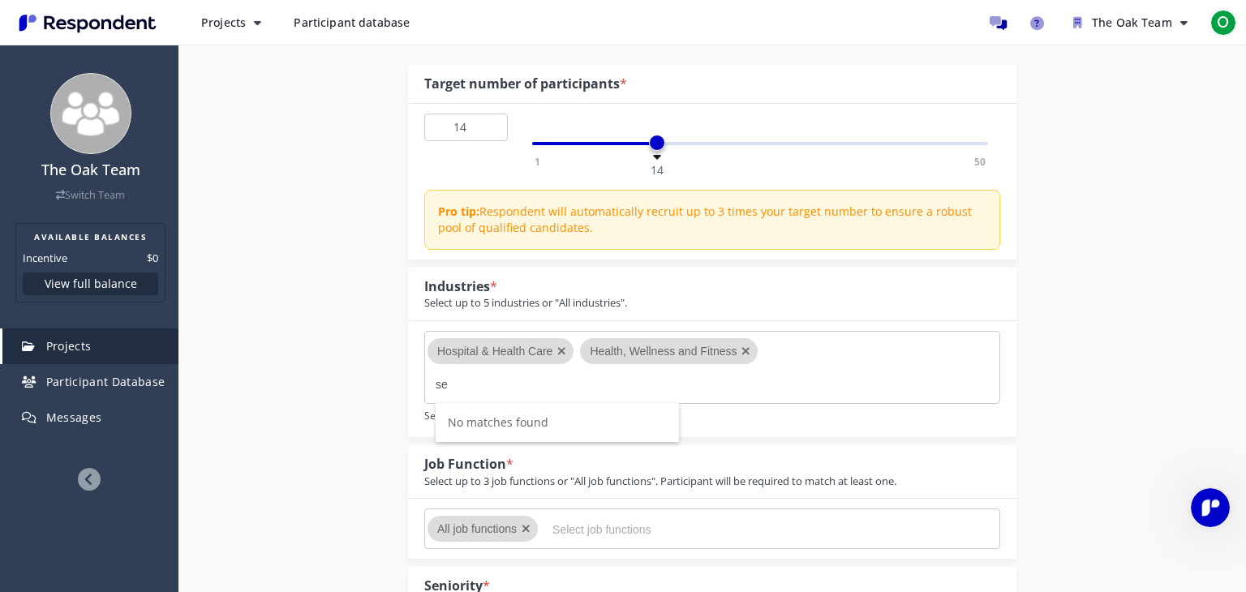
type input "s"
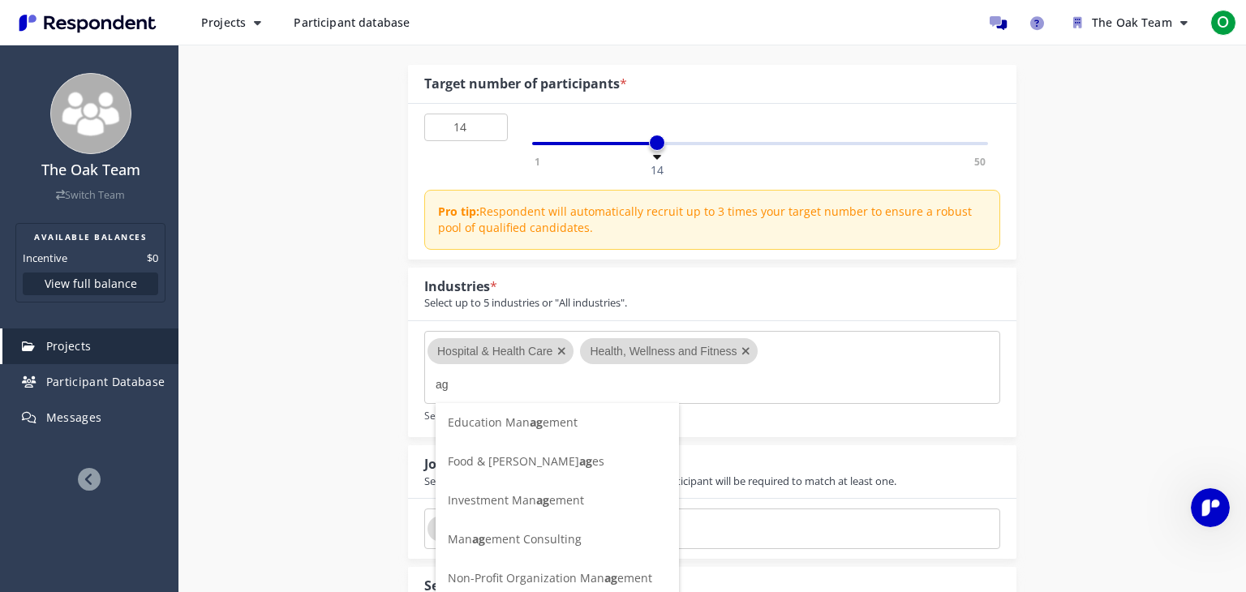
type input "age"
click at [472, 388] on input "age" at bounding box center [557, 385] width 243 height 28
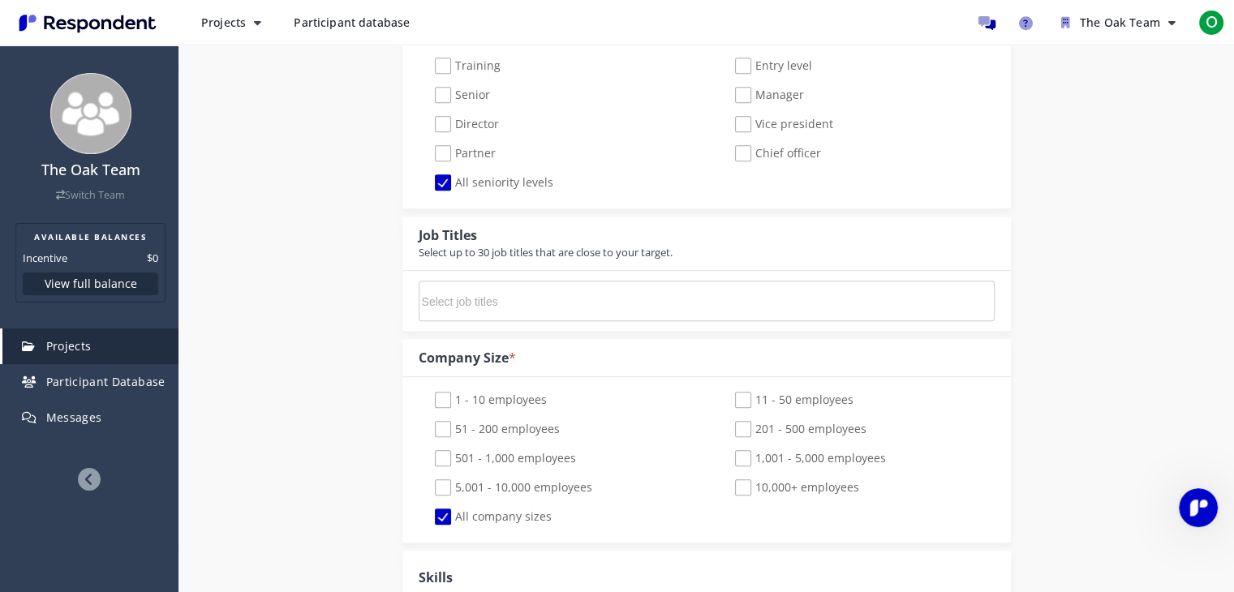
scroll to position [811, 0]
click at [406, 503] on div "1 - 10 employees 11 - 50 employees 51 - 200 employees 201 - 500 employees 501 -…" at bounding box center [706, 461] width 600 height 146
click at [479, 303] on input "Select job titles" at bounding box center [543, 303] width 243 height 28
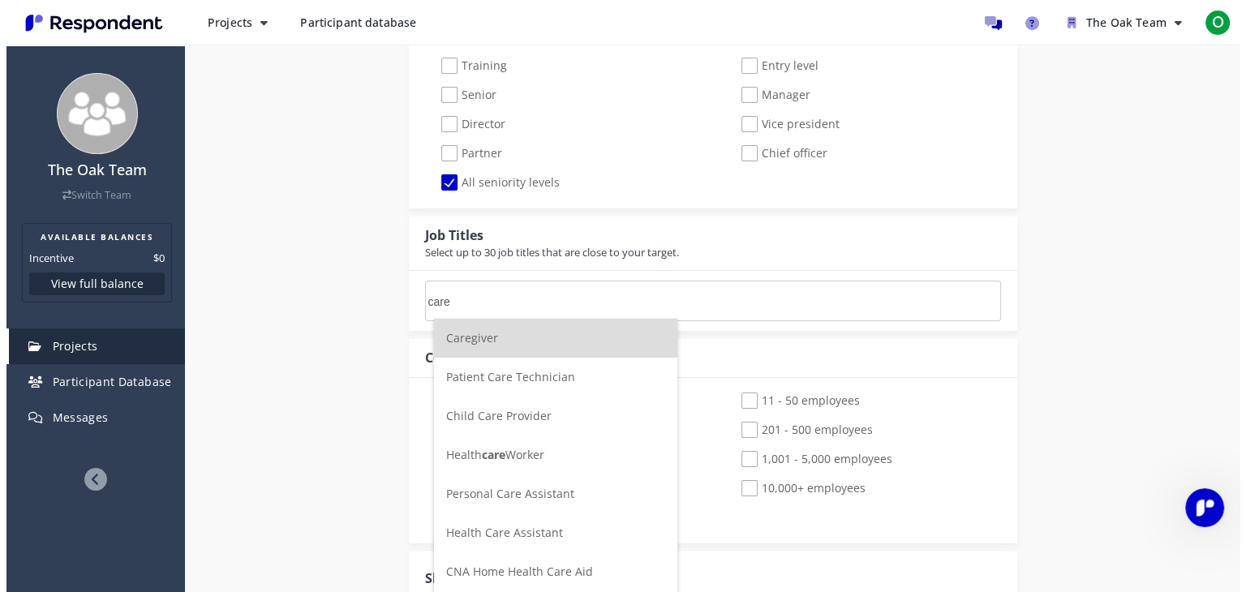
scroll to position [0, 0]
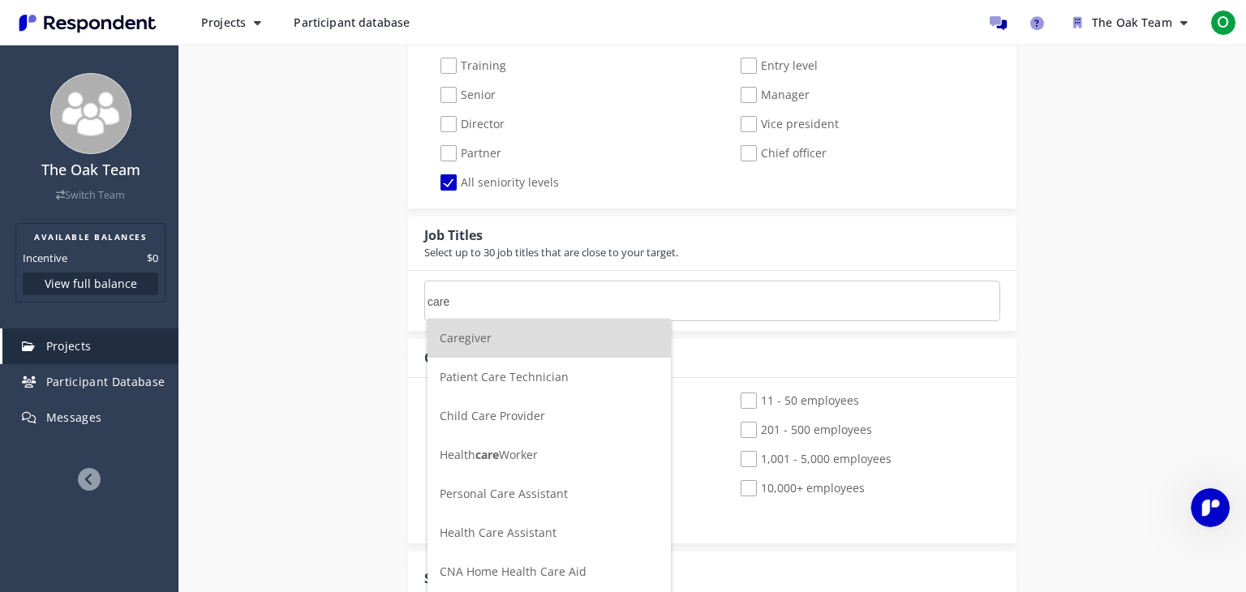
type input "care"
click at [487, 449] on span "care" at bounding box center [487, 454] width 24 height 15
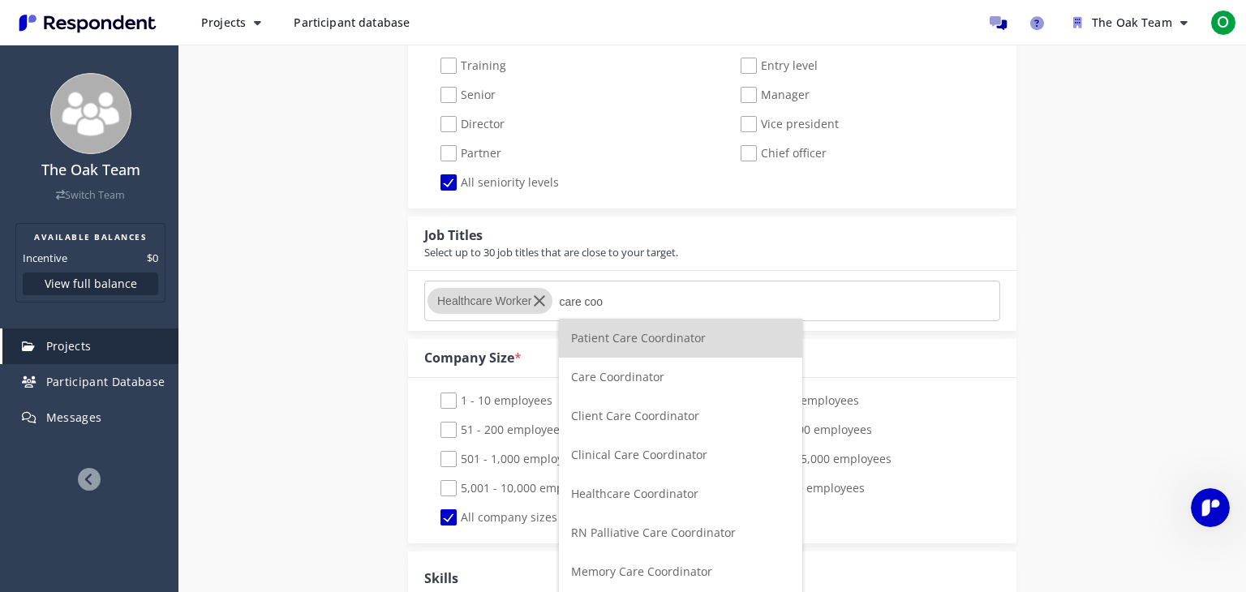
type input "care coo"
click at [614, 385] on li "Care Coordinator" at bounding box center [680, 377] width 243 height 39
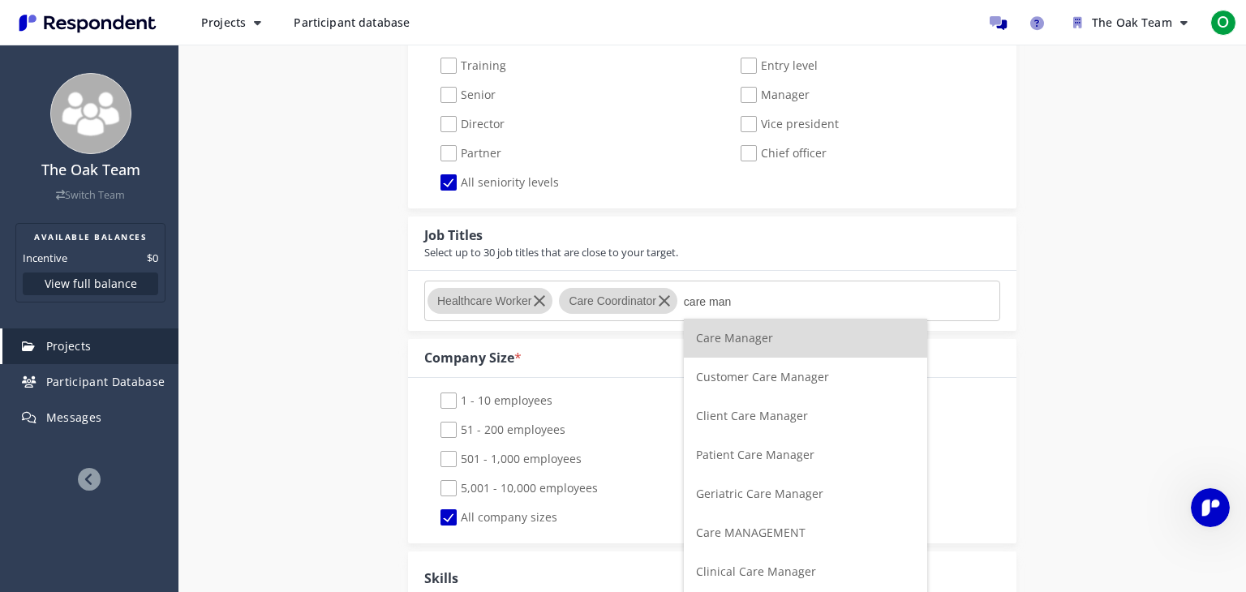
type input "care man"
click at [758, 332] on span "Care Manager" at bounding box center [734, 337] width 77 height 15
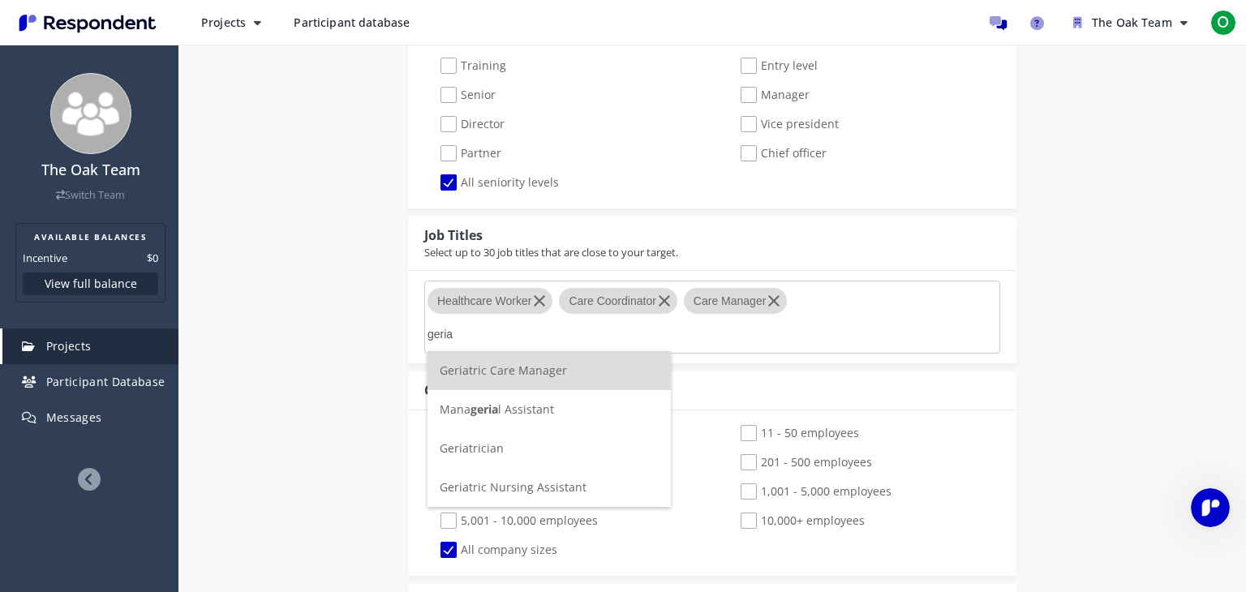
type input "geria"
click at [525, 377] on span "Geriatric Care Manager" at bounding box center [503, 370] width 127 height 15
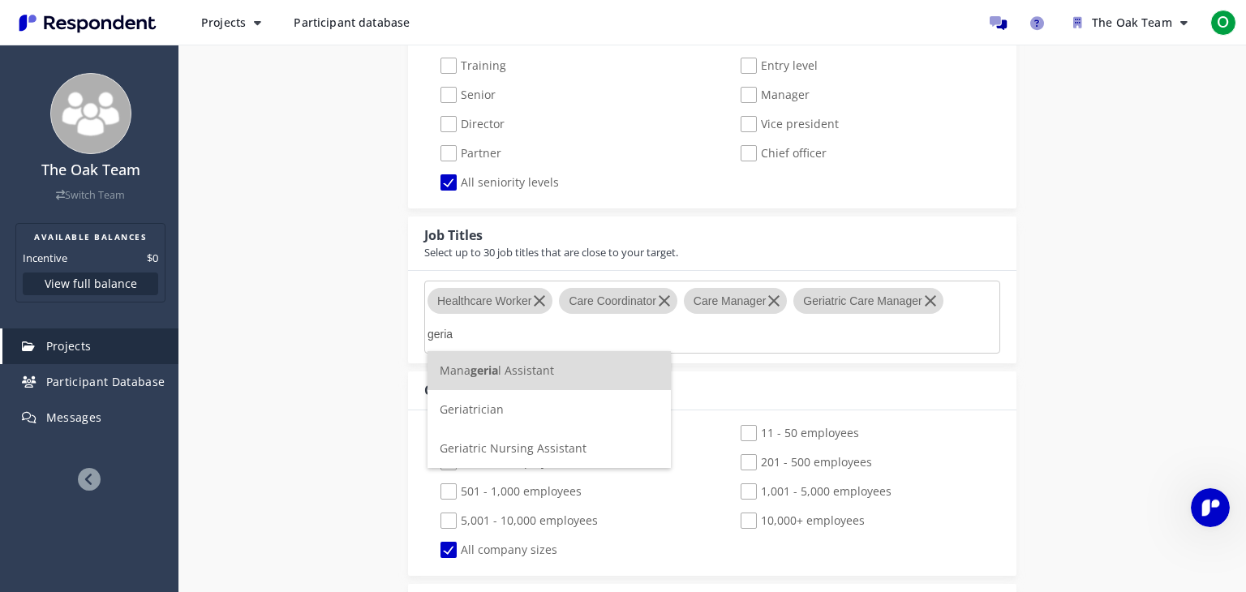
type input "geria"
click at [496, 412] on span "Geriatrician" at bounding box center [472, 408] width 64 height 15
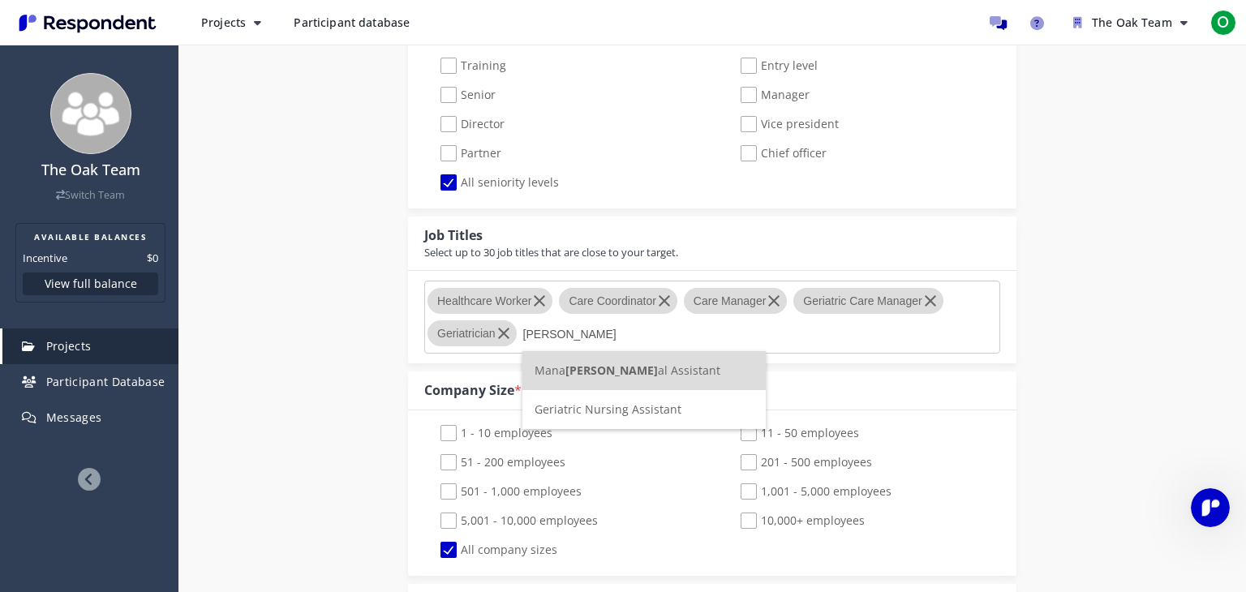
type input "[PERSON_NAME]"
click at [586, 411] on span "Geriatric Nursing Assistant" at bounding box center [607, 408] width 147 height 15
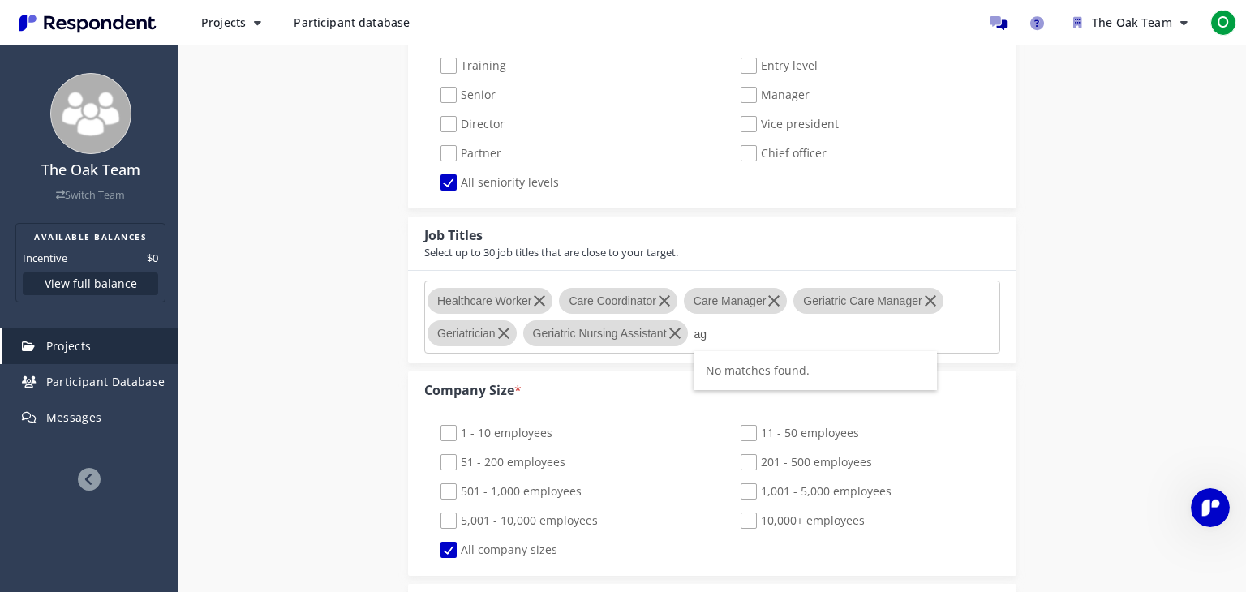
type input "a"
type input "g"
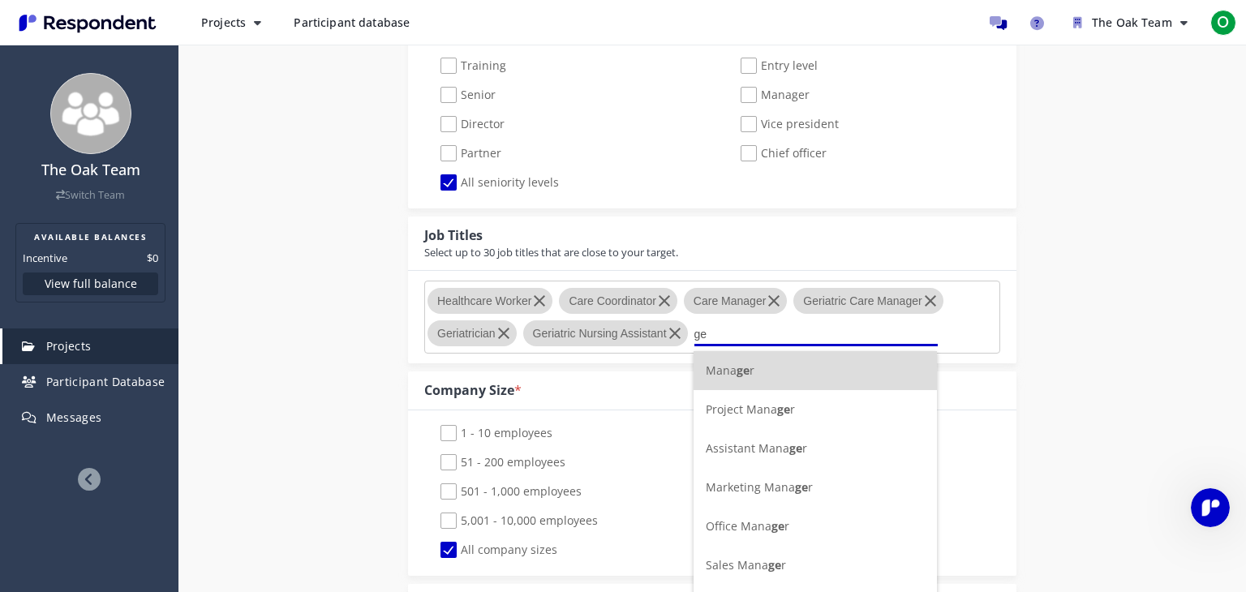
type input "g"
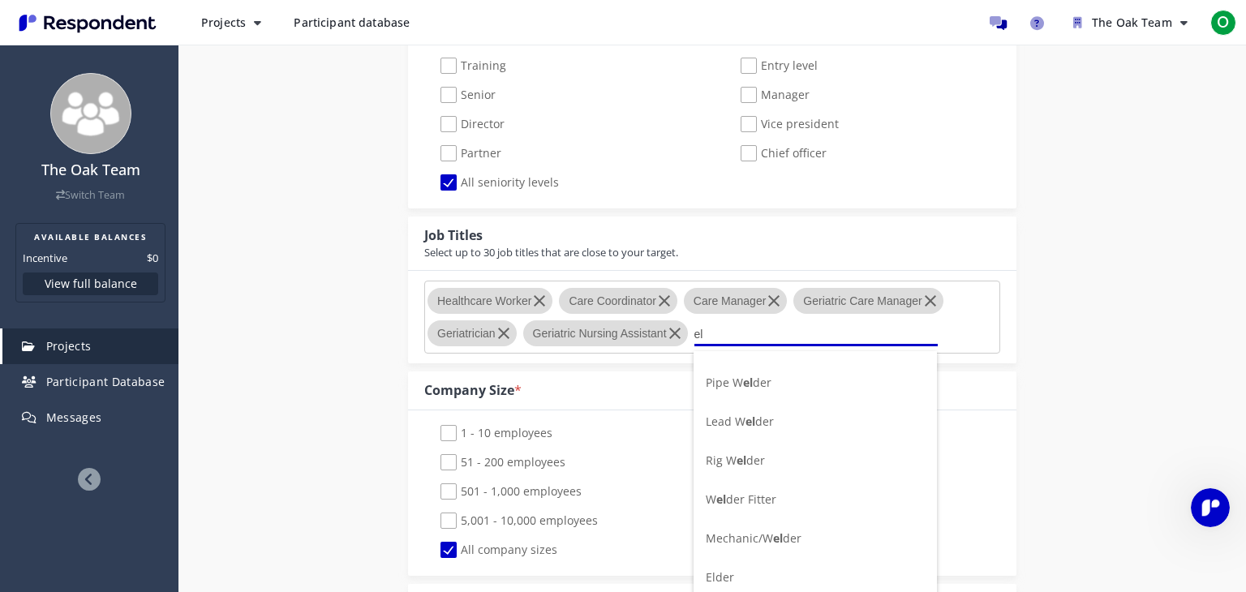
type input "e"
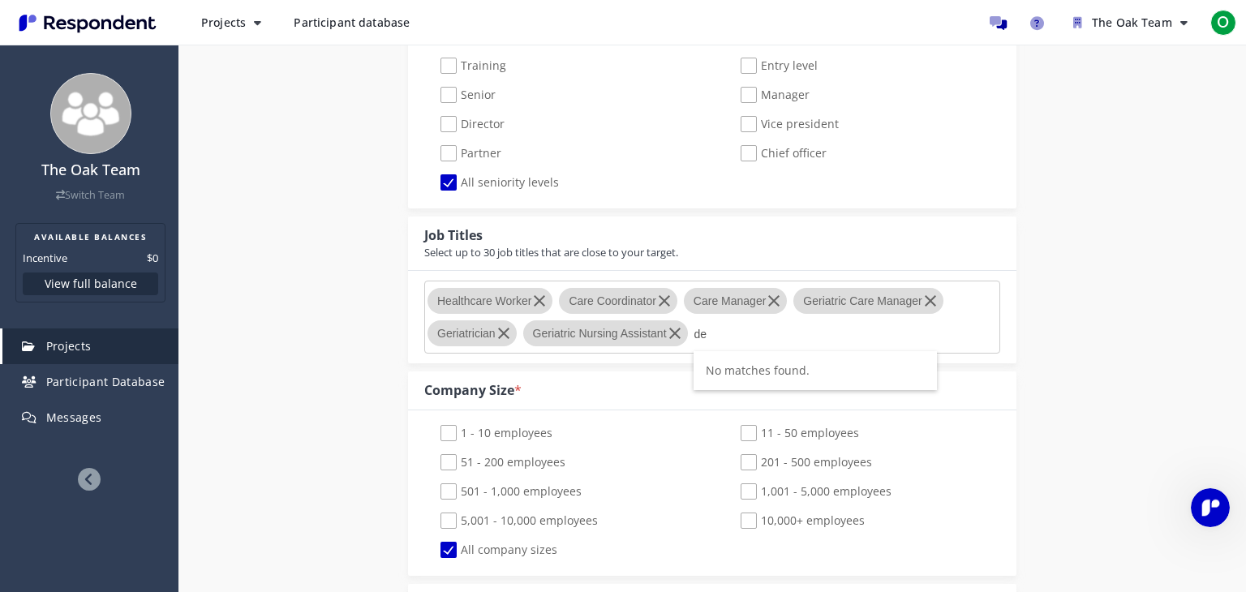
type input "d"
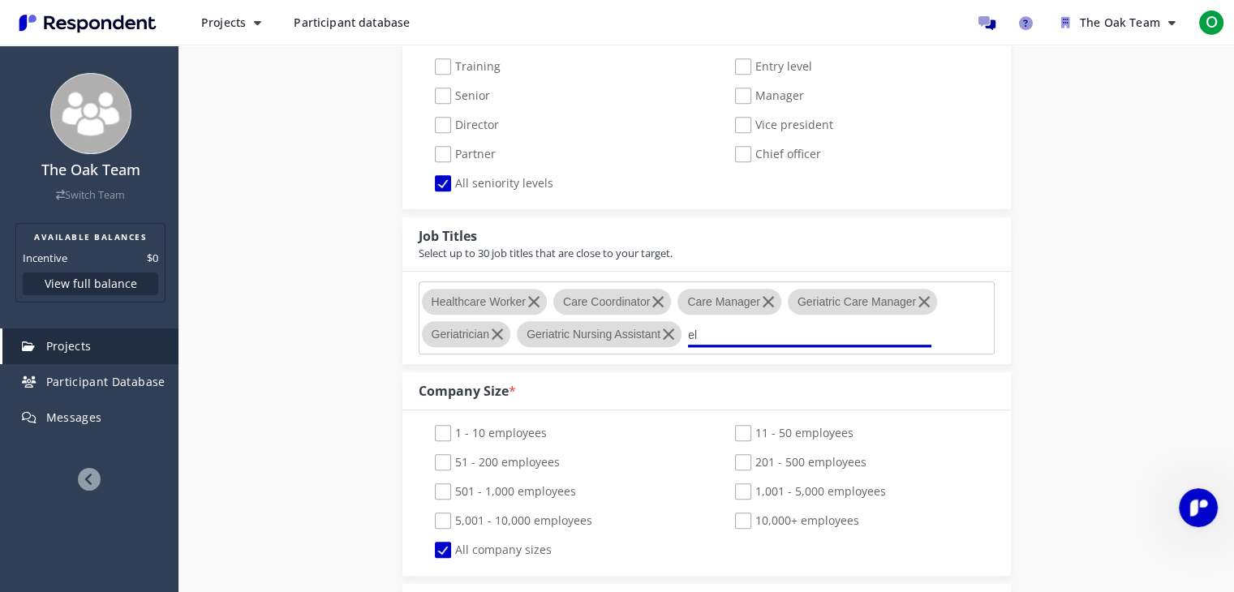
type input "e"
type input "s"
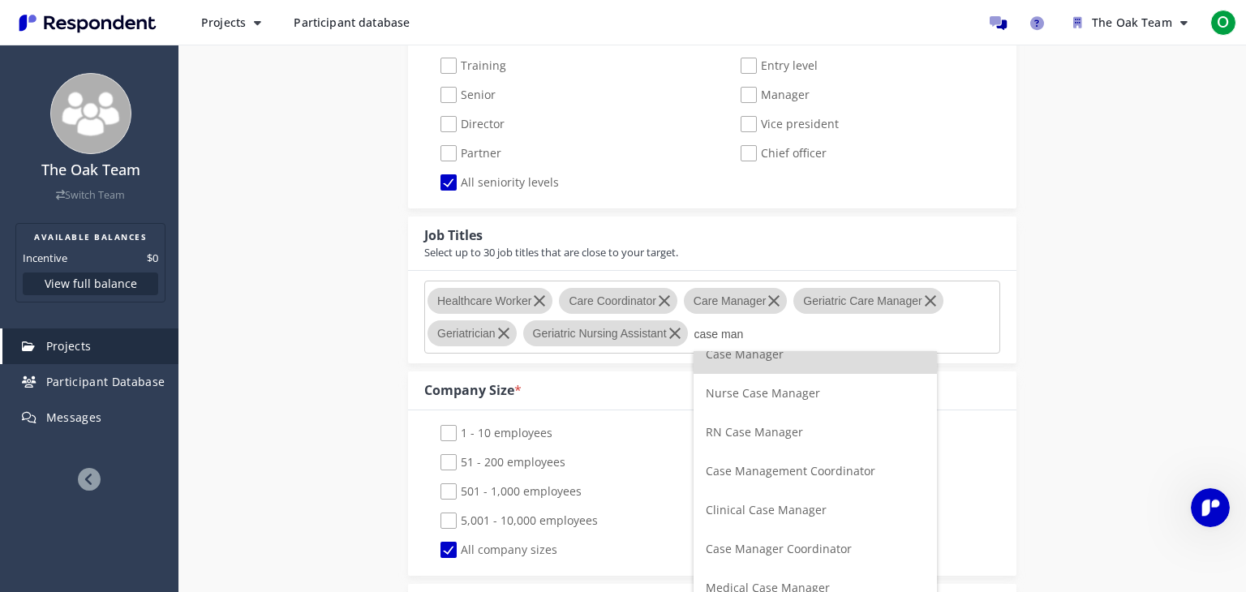
type input "case man"
click at [791, 469] on span "Case Management Coordinator" at bounding box center [791, 470] width 170 height 15
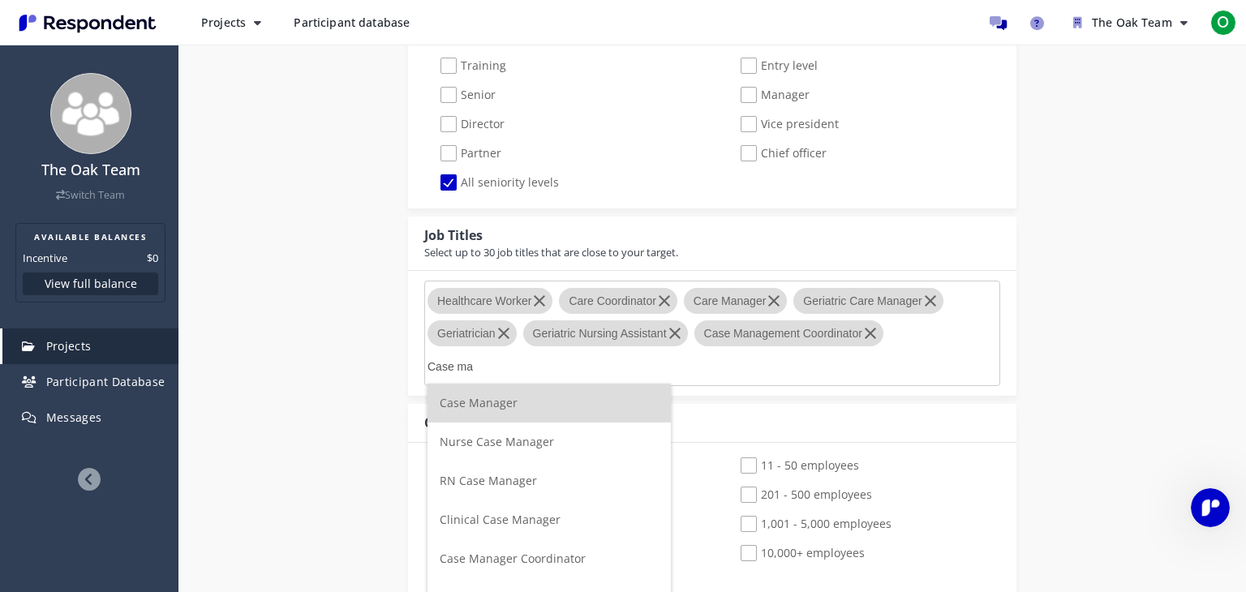
type input "Case ma"
click at [502, 412] on li "Case Manager" at bounding box center [548, 403] width 243 height 39
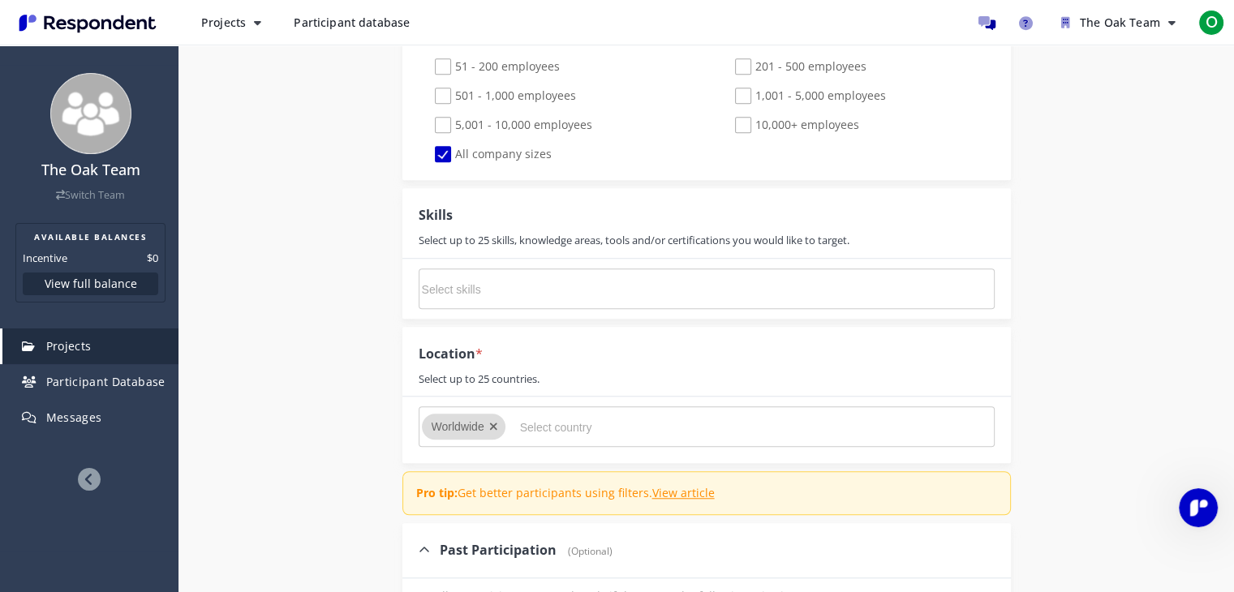
scroll to position [1239, 0]
click at [535, 427] on input "Select country" at bounding box center [641, 428] width 243 height 28
click at [500, 418] on div at bounding box center [497, 427] width 16 height 26
click at [494, 421] on icon "Remove Worldwide" at bounding box center [493, 426] width 9 height 11
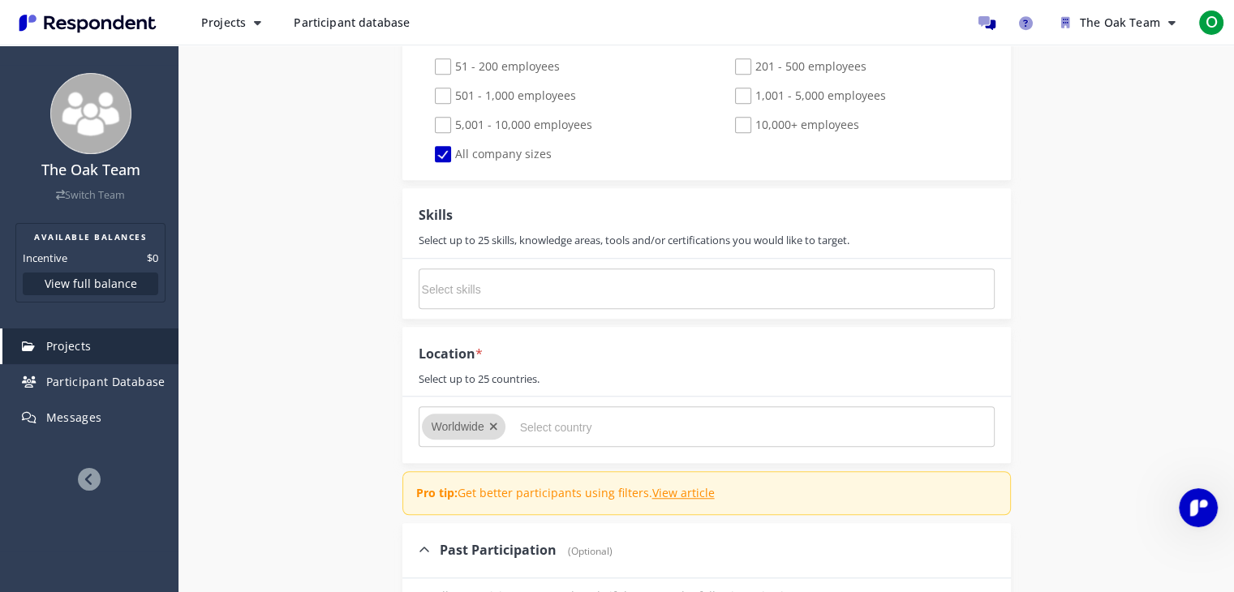
click at [554, 425] on input "Select country" at bounding box center [641, 428] width 243 height 28
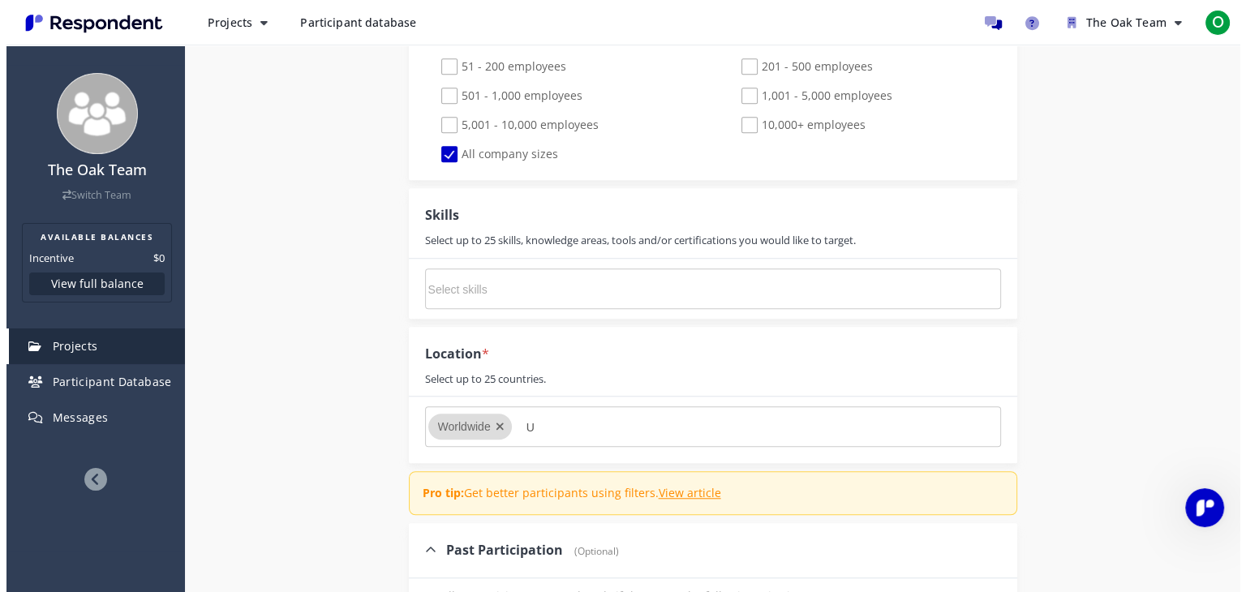
scroll to position [0, 0]
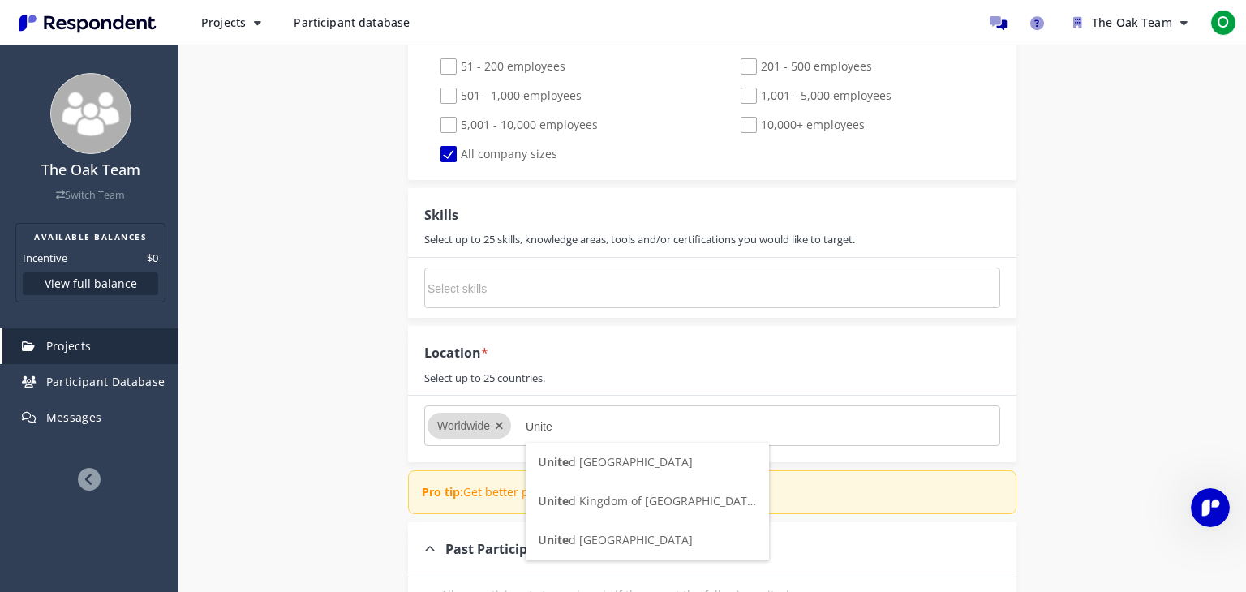
type input "Unite"
click at [616, 540] on span "Unite d [GEOGRAPHIC_DATA]" at bounding box center [615, 539] width 155 height 15
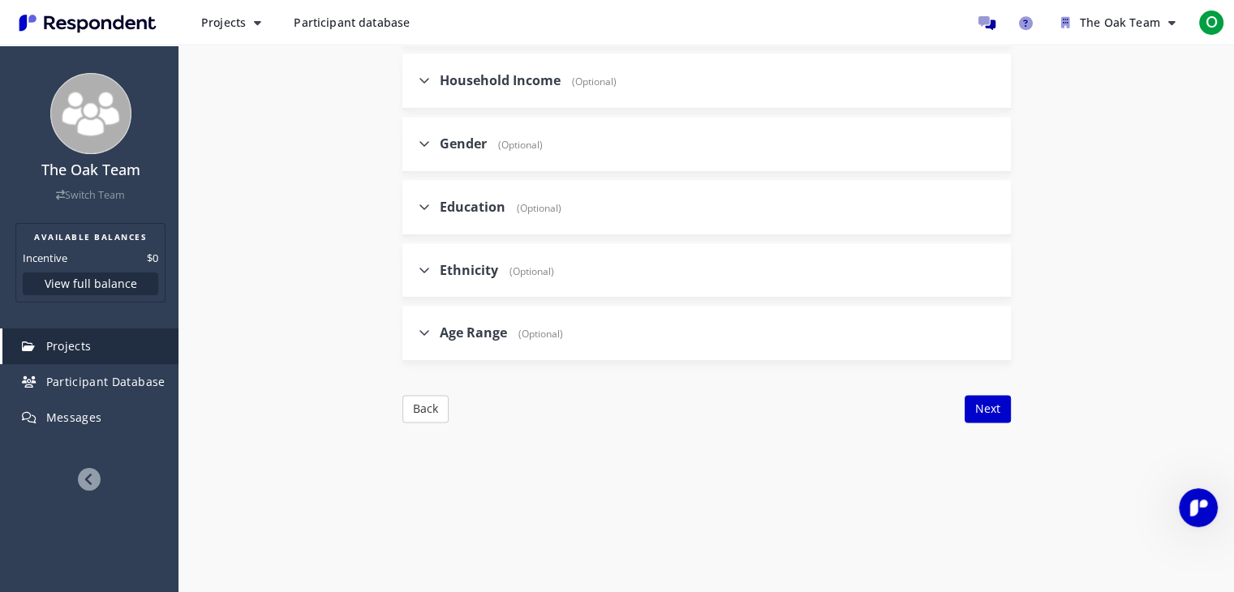
scroll to position [1950, 0]
click at [979, 401] on button "Next" at bounding box center [987, 409] width 46 height 28
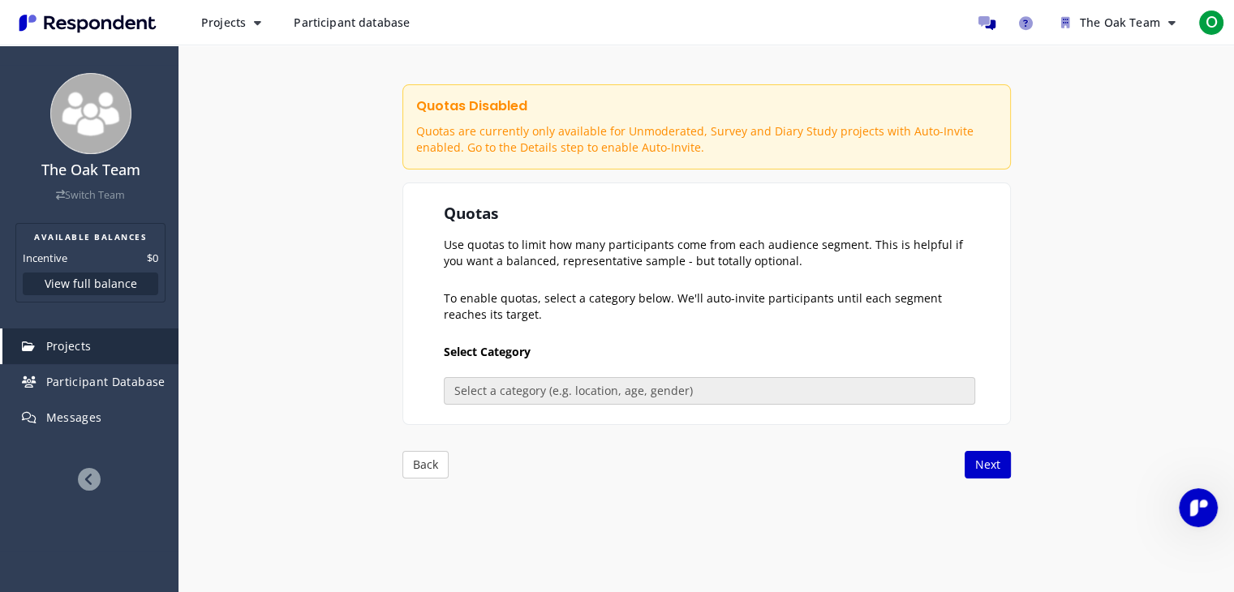
scroll to position [174, 0]
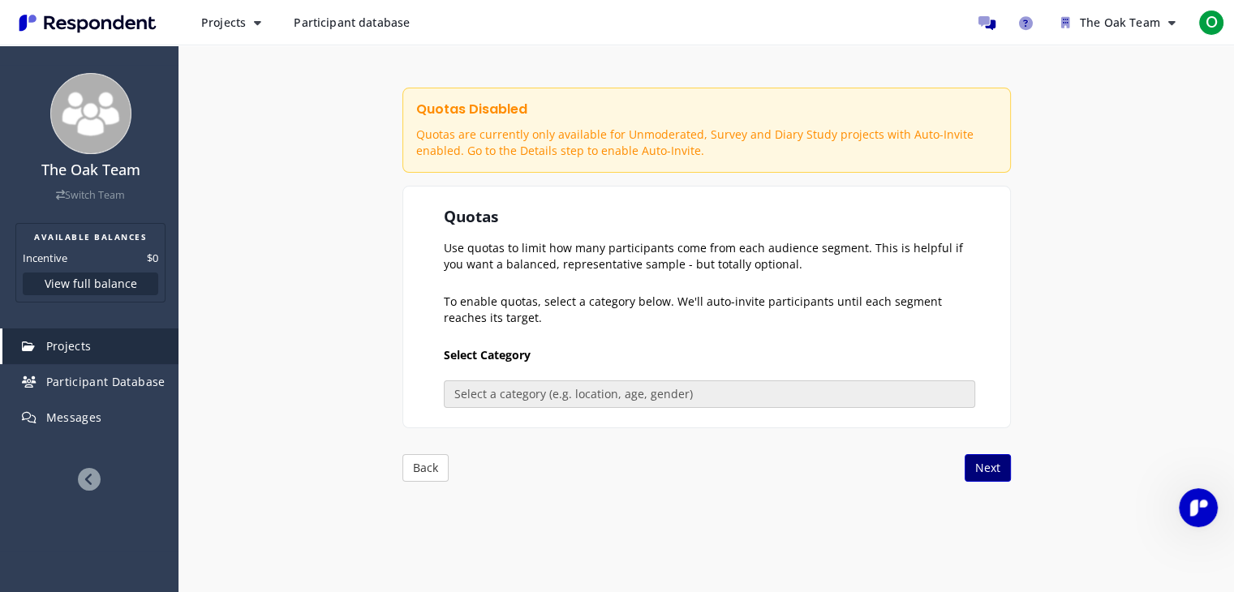
click at [995, 461] on button "Next" at bounding box center [987, 468] width 46 height 28
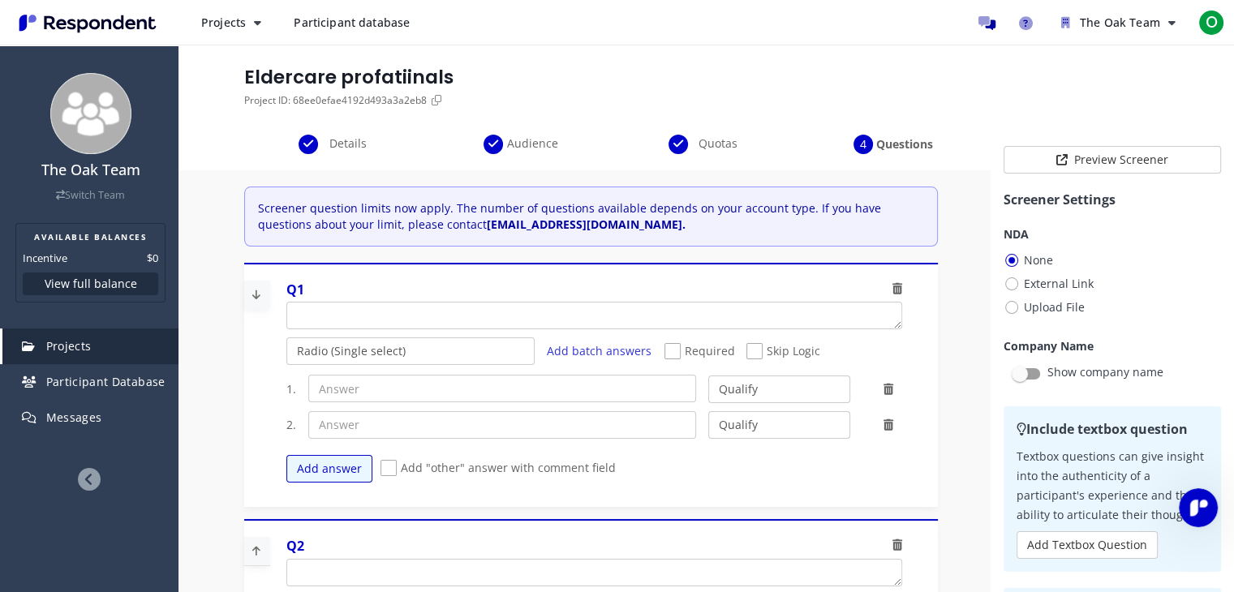
scroll to position [51, 0]
click at [558, 312] on textarea "Which of the following categories best describes your firm's total assets under…" at bounding box center [594, 314] width 614 height 26
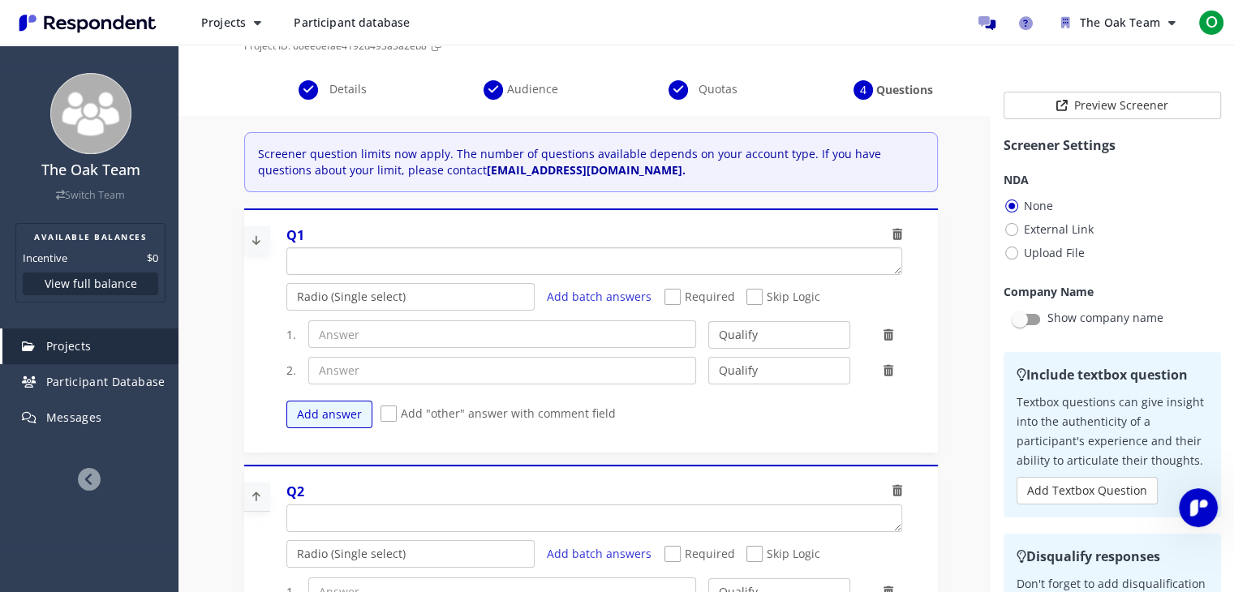
scroll to position [0, 0]
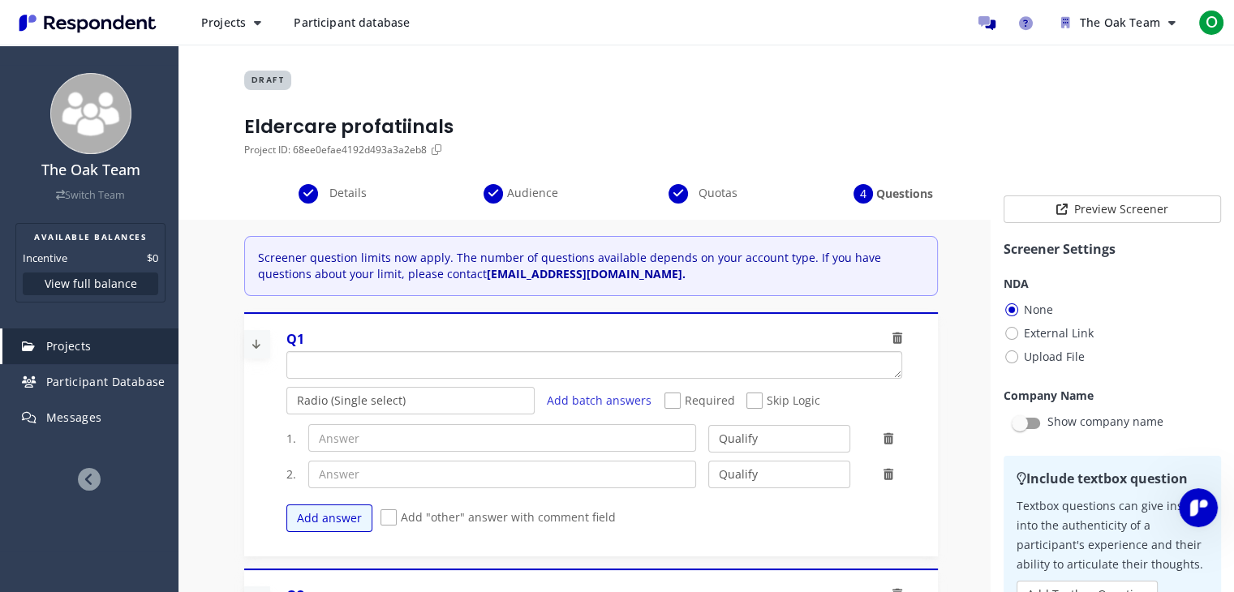
click at [358, 356] on textarea "Which of the following categories best describes your firm's total assets under…" at bounding box center [594, 365] width 614 height 26
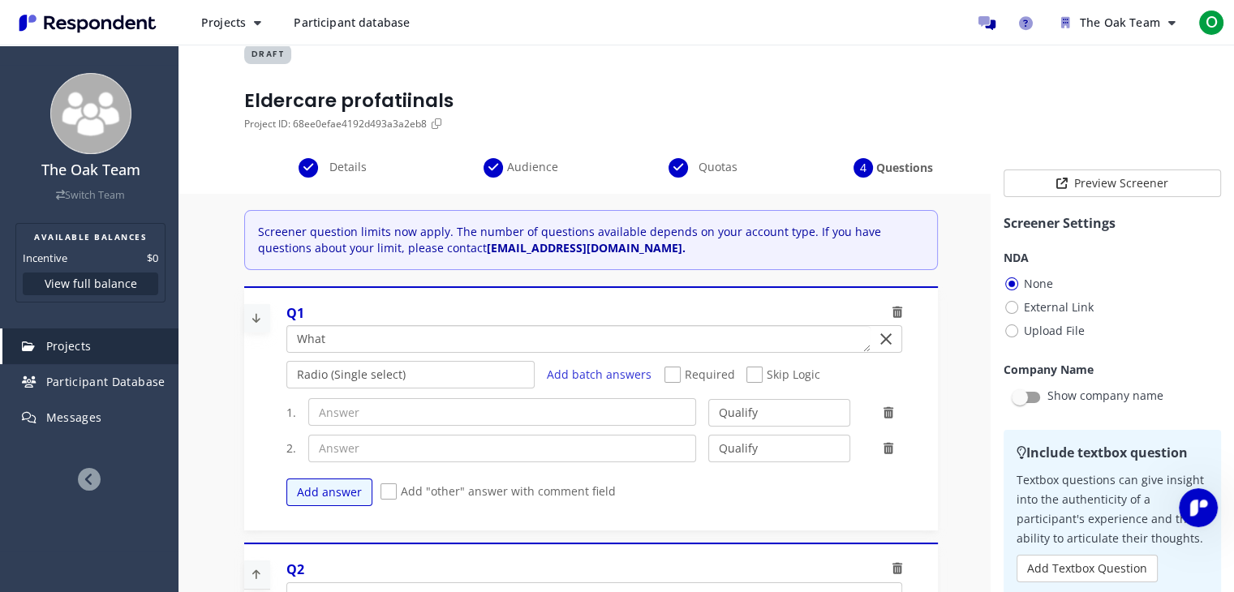
scroll to position [23, 0]
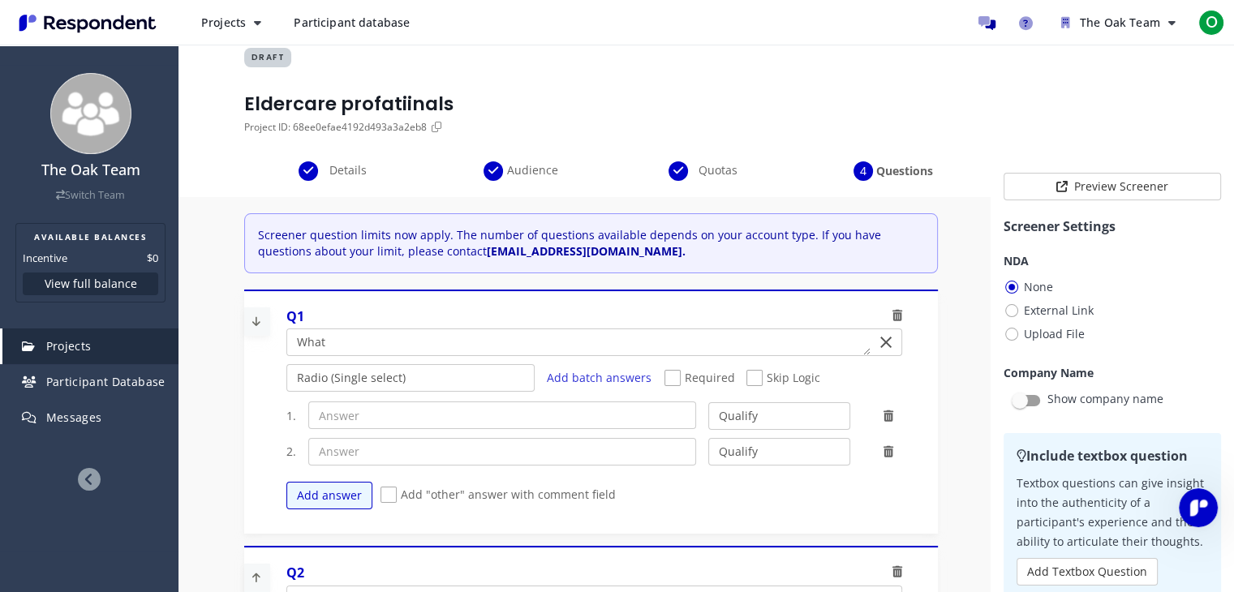
click at [893, 312] on icon at bounding box center [897, 315] width 10 height 11
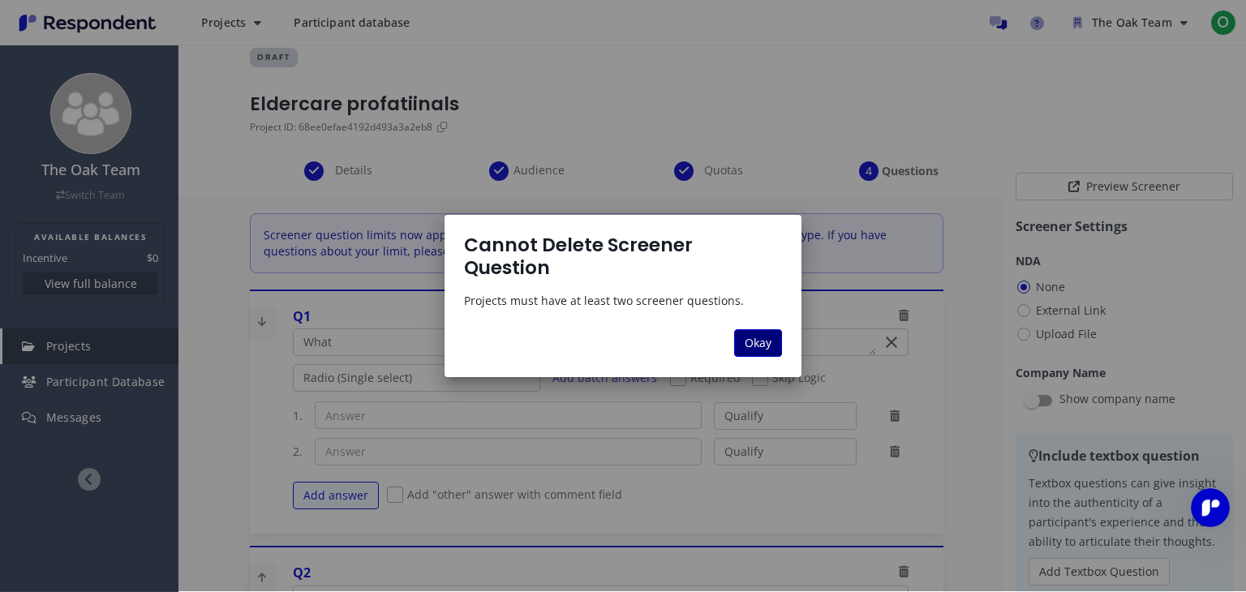
click at [756, 335] on span "Okay" at bounding box center [758, 342] width 27 height 15
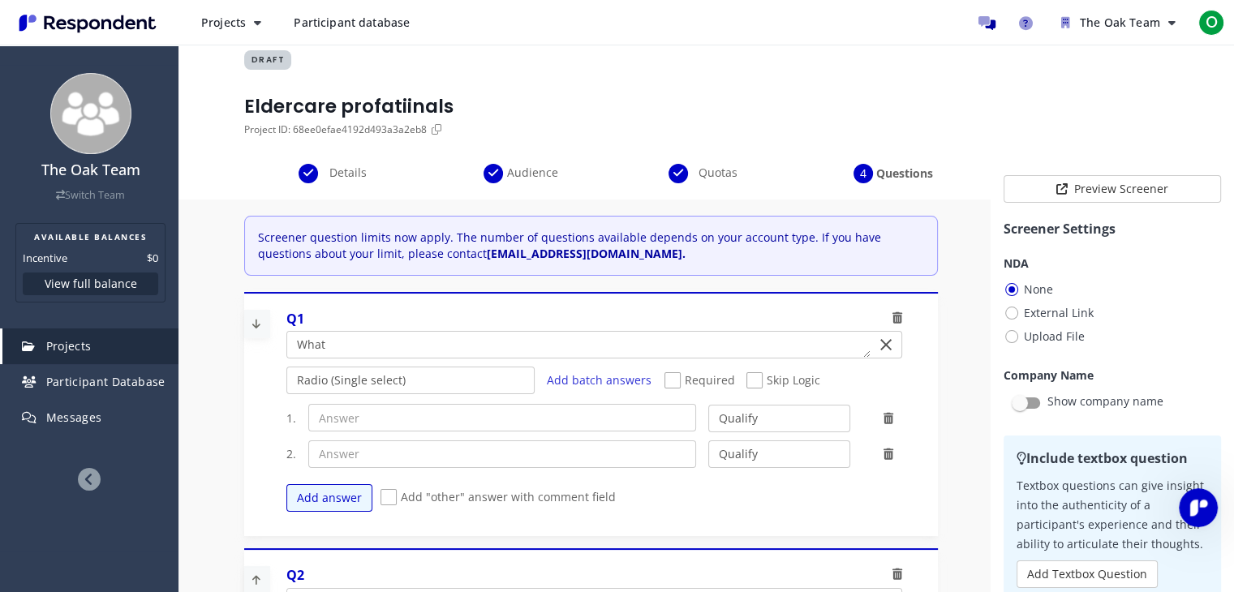
scroll to position [19, 0]
click at [341, 325] on div "Q1" at bounding box center [594, 322] width 616 height 22
click at [340, 328] on div "Q1" at bounding box center [594, 322] width 616 height 22
click at [341, 333] on textarea "Which of the following categories best describes your firm's total assets under…" at bounding box center [578, 346] width 582 height 26
type textarea "What is your positioning?"
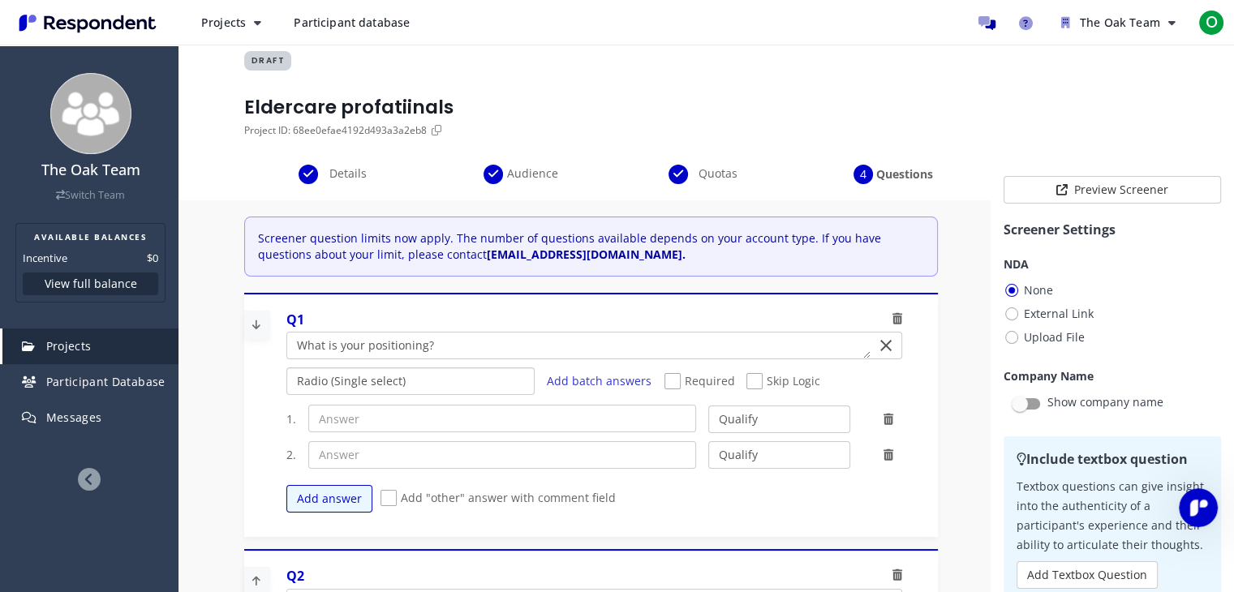
click at [364, 376] on select "Radio (Single select) Checkbox (Multi select) Multi-line text box Single-line t…" at bounding box center [410, 381] width 248 height 28
click at [286, 395] on select "Radio (Single select) Checkbox (Multi select) Multi-line text box Single-line t…" at bounding box center [410, 381] width 248 height 28
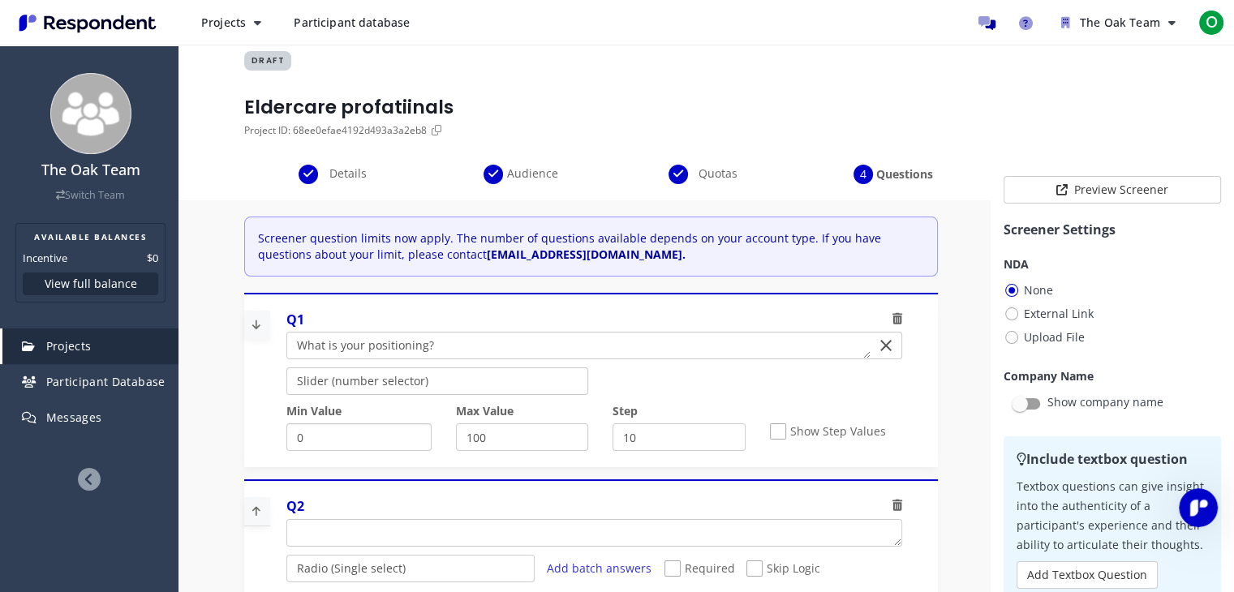
click at [373, 441] on input "0" at bounding box center [358, 437] width 144 height 28
click at [399, 376] on select "Radio (Single select) Checkbox (Multi select) Multi-line text box Single-line t…" at bounding box center [437, 381] width 302 height 28
click at [286, 395] on select "Radio (Single select) Checkbox (Multi select) Multi-line text box Single-line t…" at bounding box center [437, 381] width 302 height 28
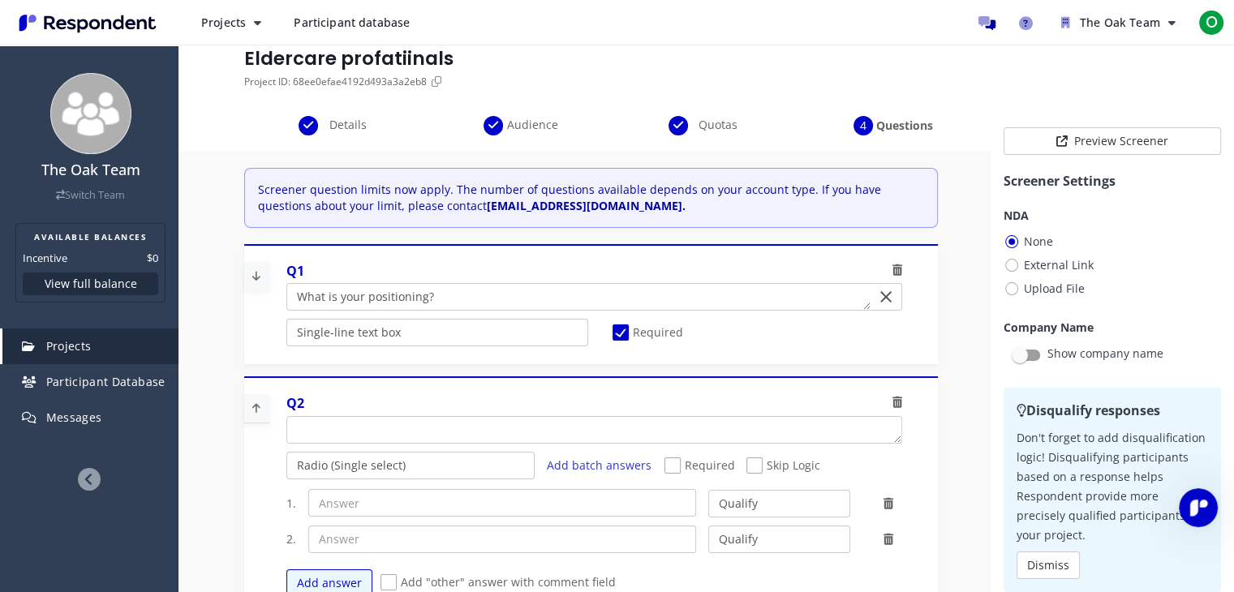
scroll to position [138, 0]
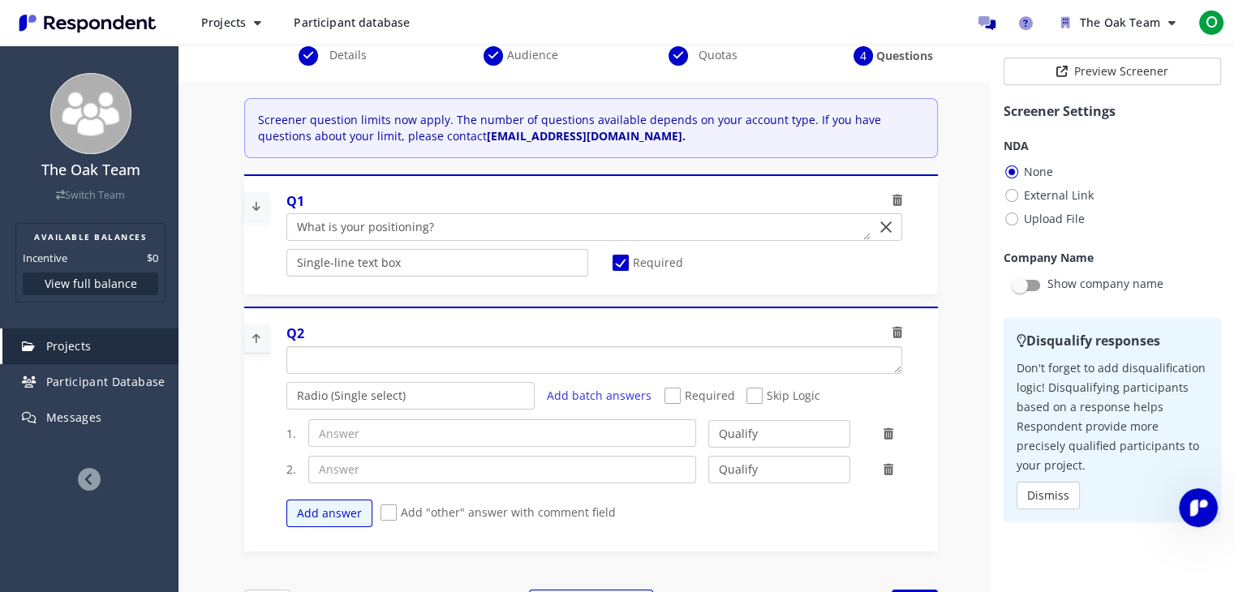
click at [416, 366] on textarea "Which of the following categories best describes your firm's total assets under…" at bounding box center [594, 360] width 614 height 26
drag, startPoint x: 416, startPoint y: 366, endPoint x: 423, endPoint y: 385, distance: 20.8
click at [423, 385] on div "Q2 Radio (Single select) Checkbox (Multi select) Multi-line text box Single-lin…" at bounding box center [596, 429] width 636 height 227
type textarea "How long are you work with seniors"
paste textarea "How long have you been working with older adults?"
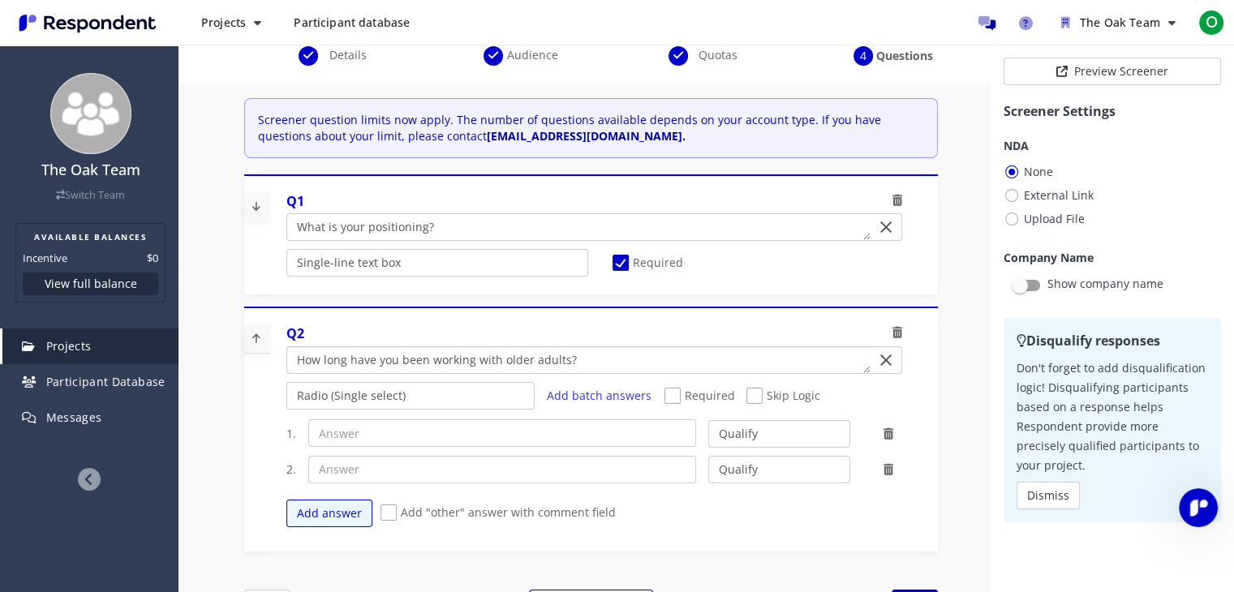
type textarea "How long have you been working with older adults?"
click at [396, 388] on select "Radio (Single select) Checkbox (Multi select) Multi-line text box Single-line t…" at bounding box center [410, 396] width 248 height 28
click at [286, 410] on select "Radio (Single select) Checkbox (Multi select) Multi-line text box Single-line t…" at bounding box center [410, 396] width 248 height 28
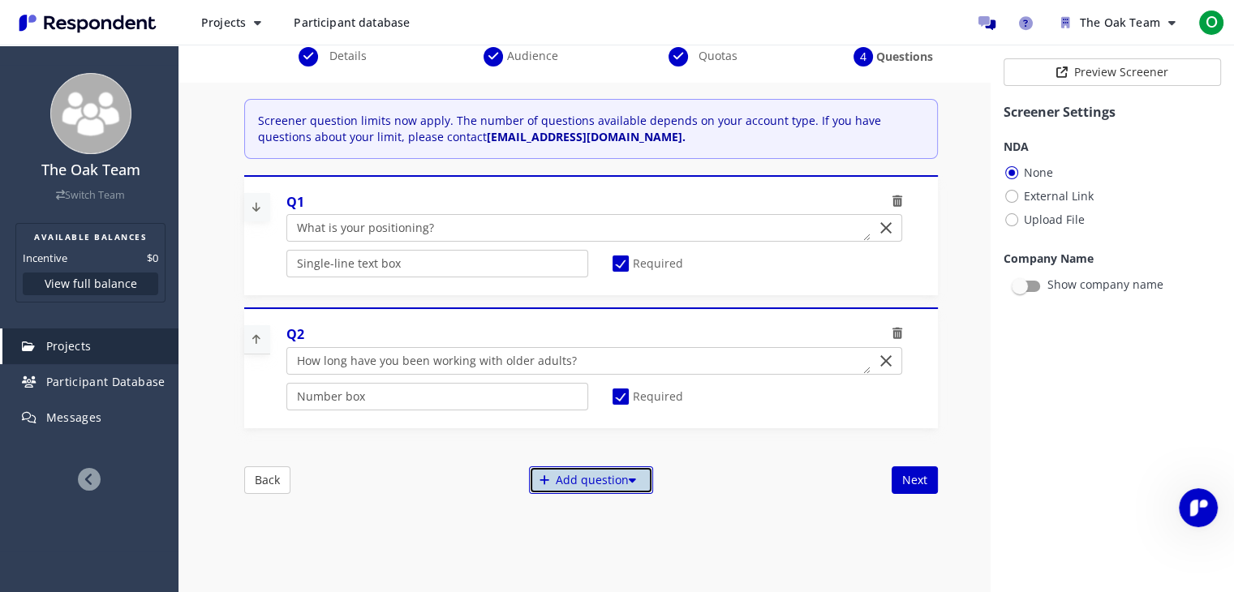
click at [569, 488] on div "Add question" at bounding box center [591, 480] width 124 height 28
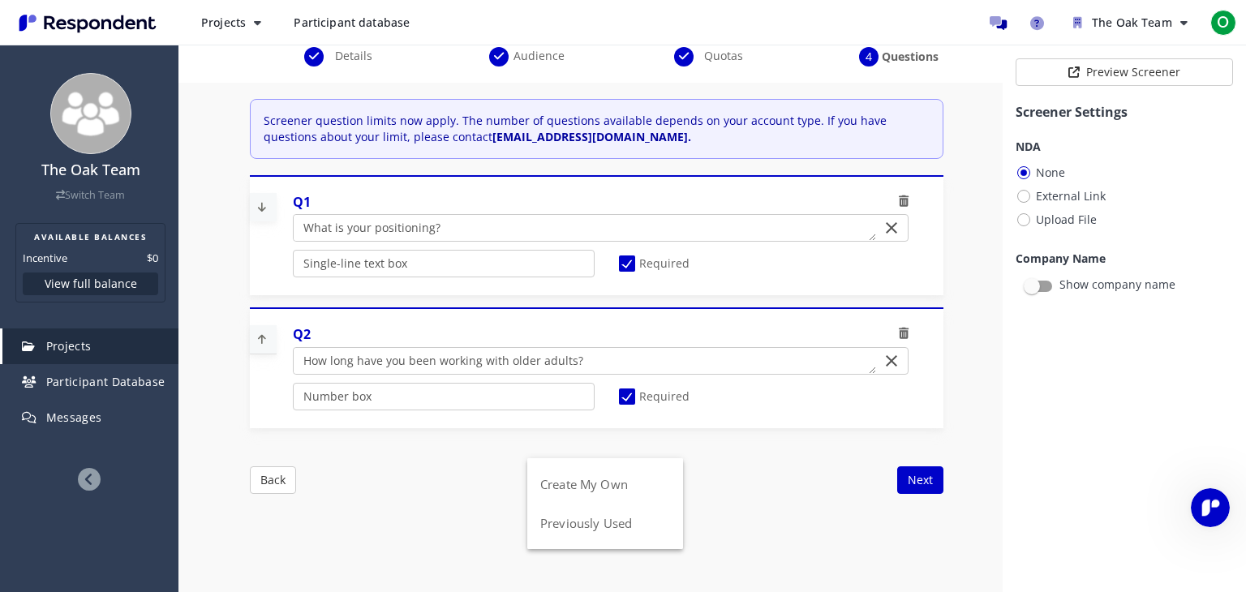
click at [725, 505] on md-backdrop at bounding box center [623, 295] width 1246 height 591
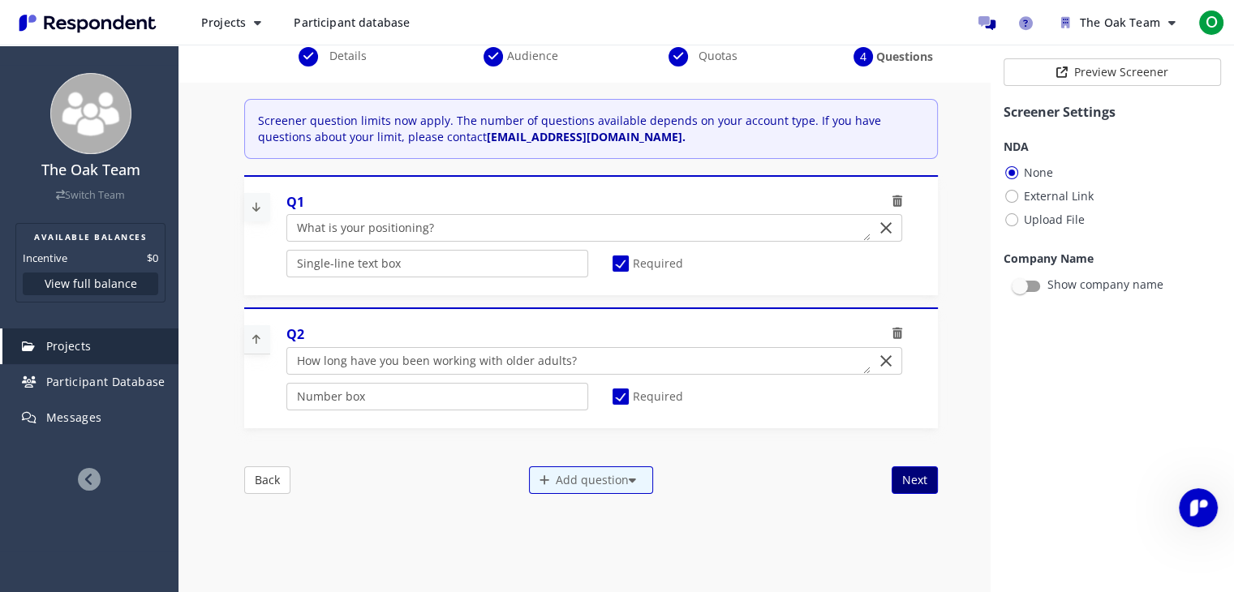
click at [910, 481] on button "Next" at bounding box center [914, 480] width 46 height 28
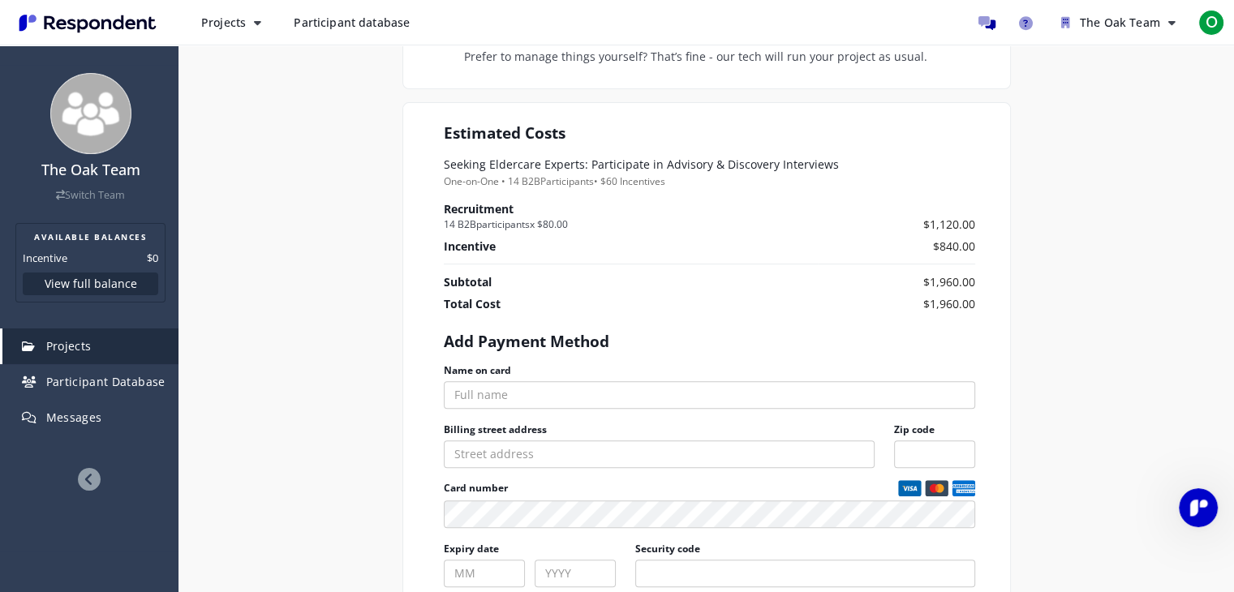
scroll to position [637, 0]
click at [493, 217] on ng-pluralize "participants" at bounding box center [503, 224] width 54 height 14
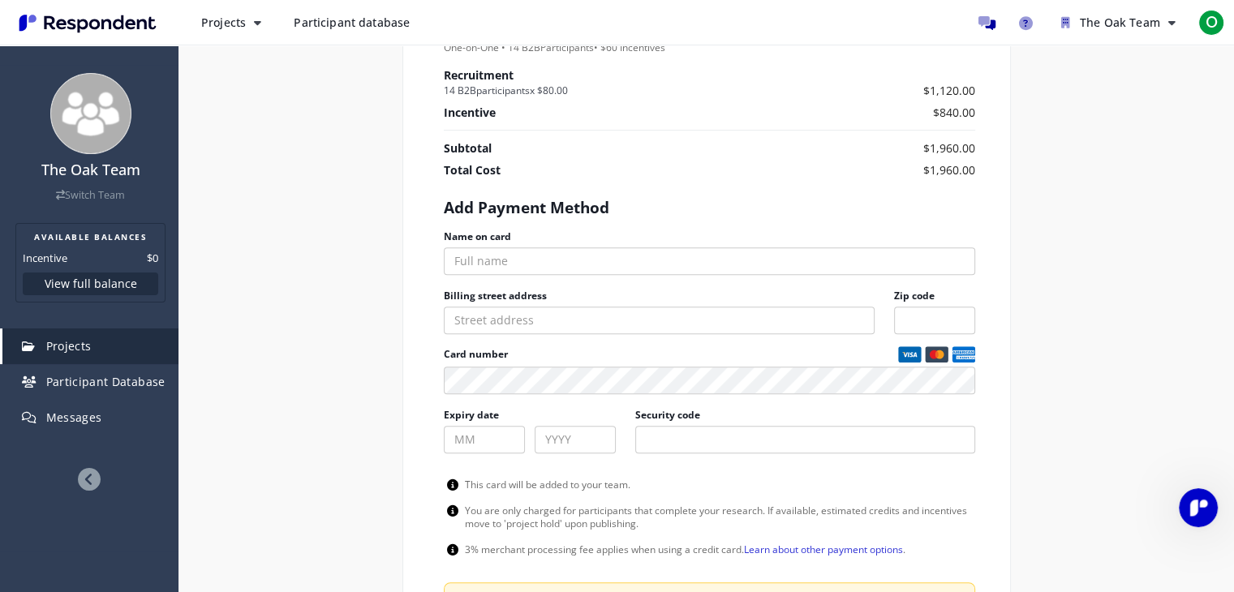
scroll to position [925, 0]
